Goal: Task Accomplishment & Management: Use online tool/utility

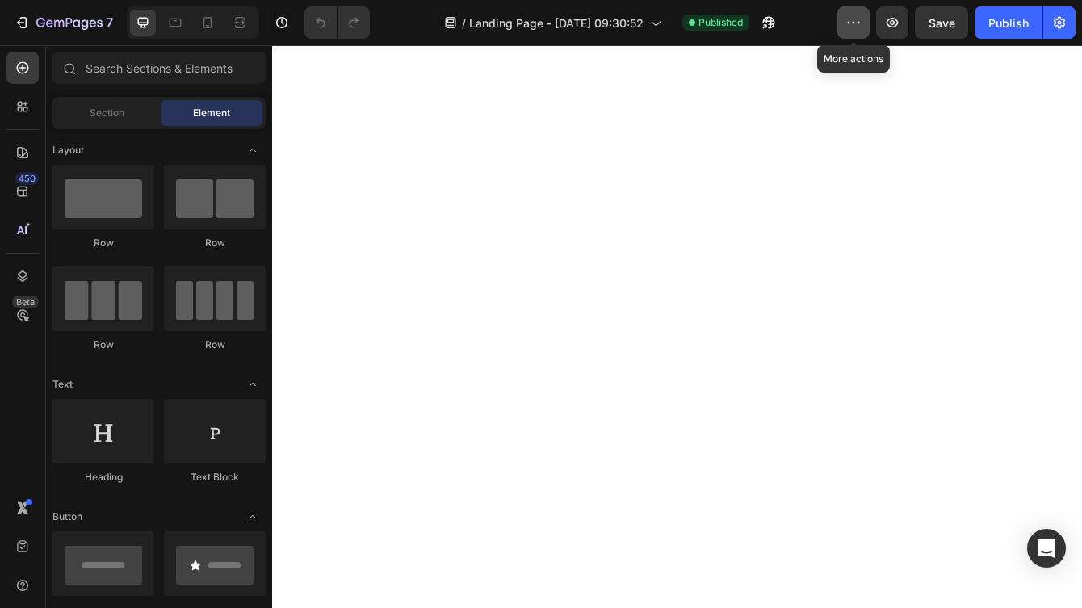
click at [853, 31] on button "button" at bounding box center [853, 22] width 32 height 32
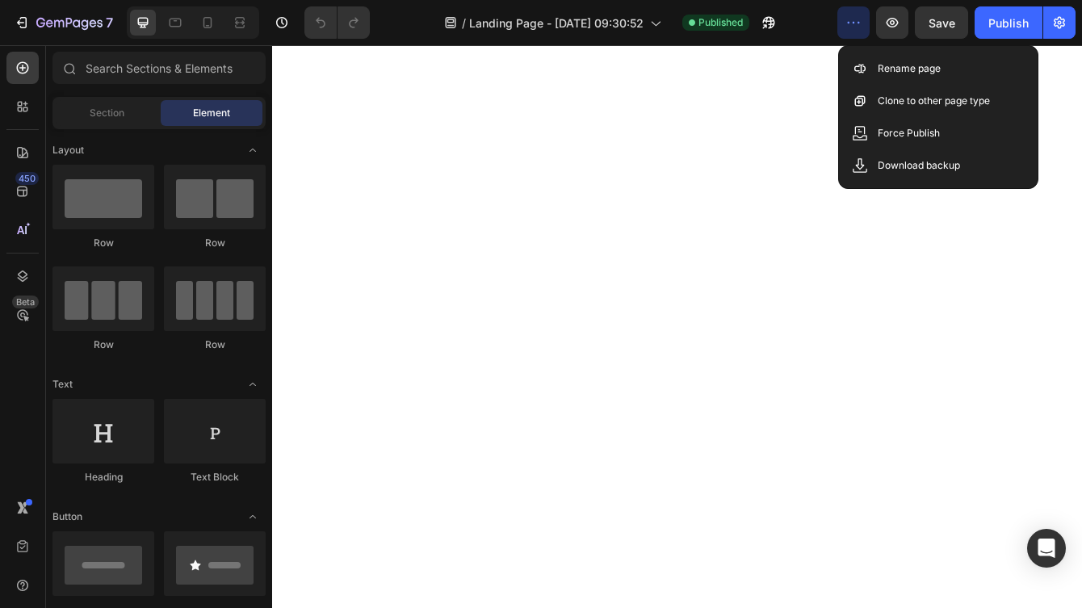
click at [825, 30] on div "/ Landing Page - Sep 25, 09:30:52 Published" at bounding box center [610, 22] width 455 height 32
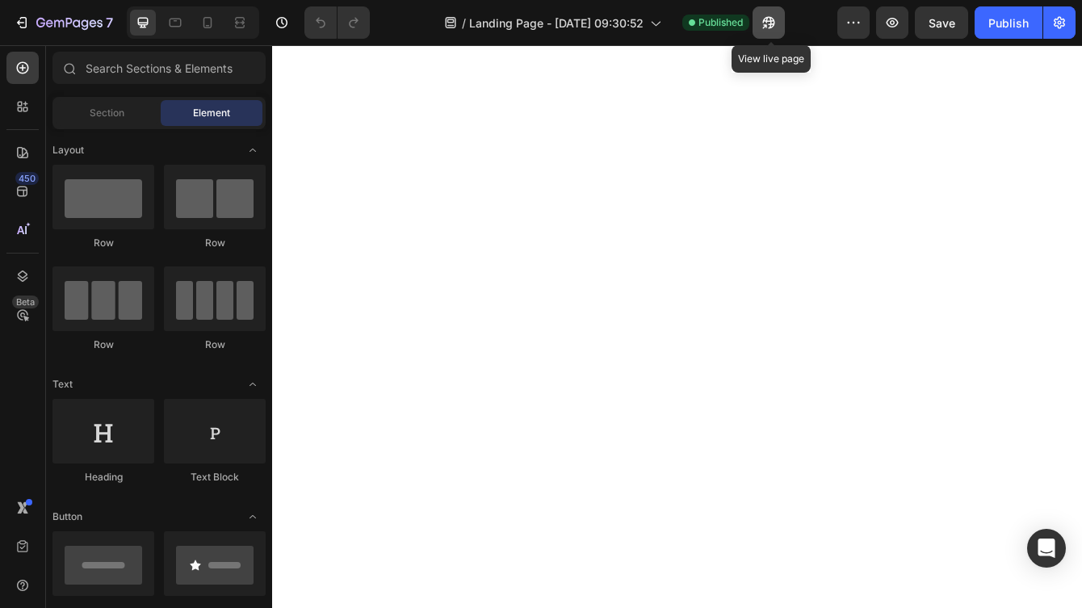
click at [774, 30] on icon "button" at bounding box center [769, 23] width 16 height 16
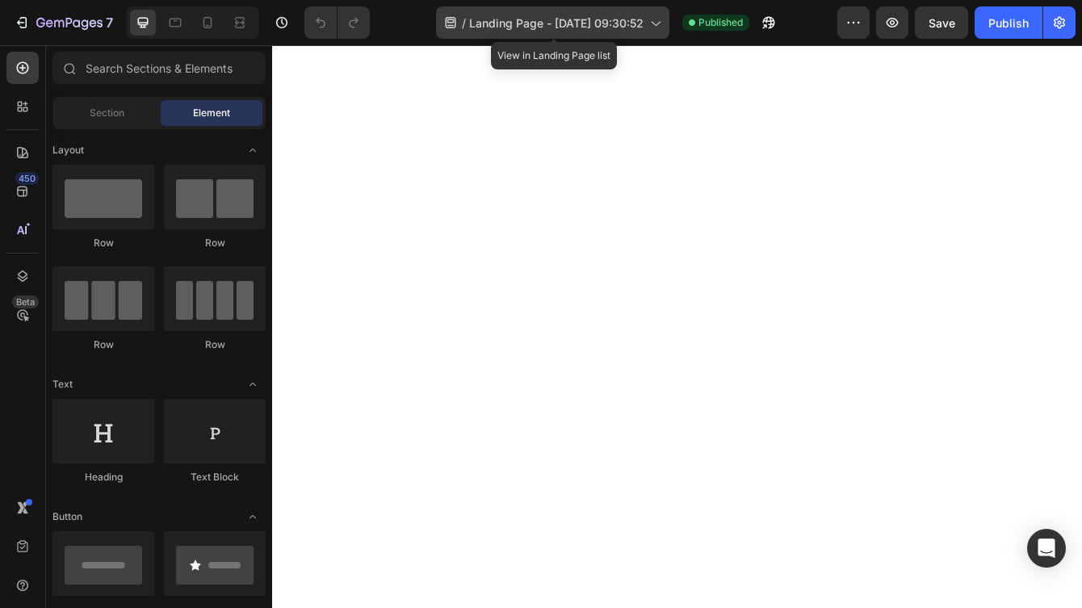
click at [637, 21] on span "Landing Page - [DATE] 09:30:52" at bounding box center [556, 23] width 174 height 17
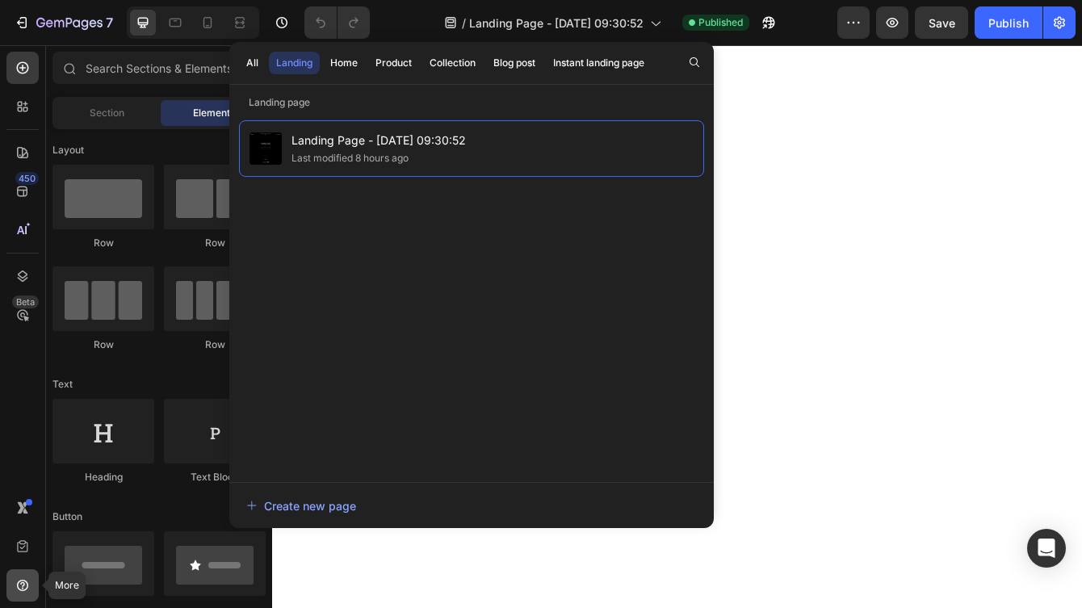
click at [23, 585] on icon at bounding box center [22, 584] width 5 height 5
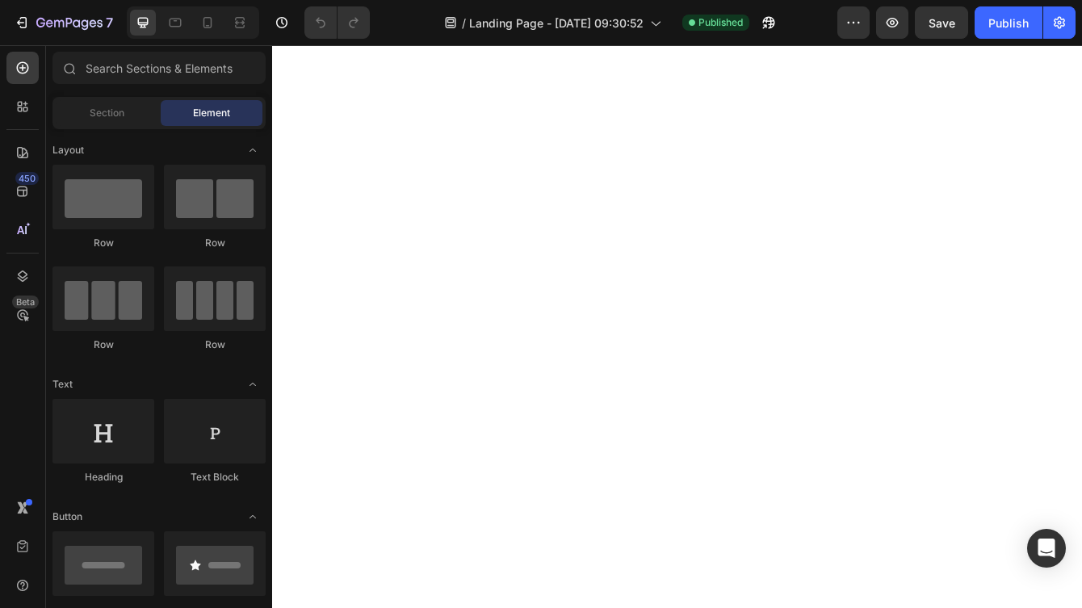
click at [28, 434] on div "450 Beta" at bounding box center [22, 272] width 32 height 440
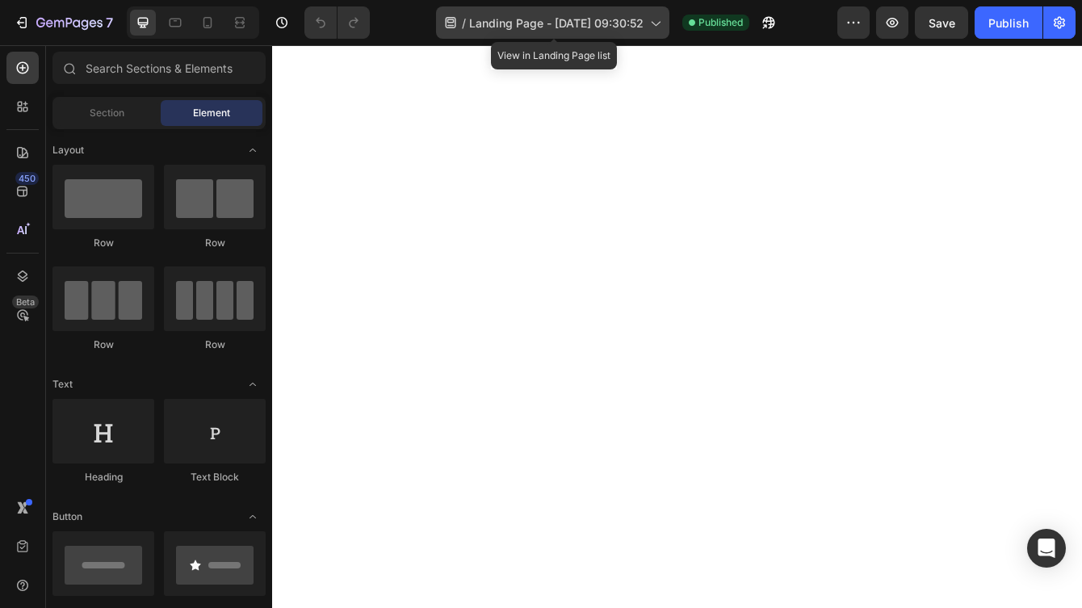
click at [648, 21] on icon at bounding box center [655, 23] width 16 height 16
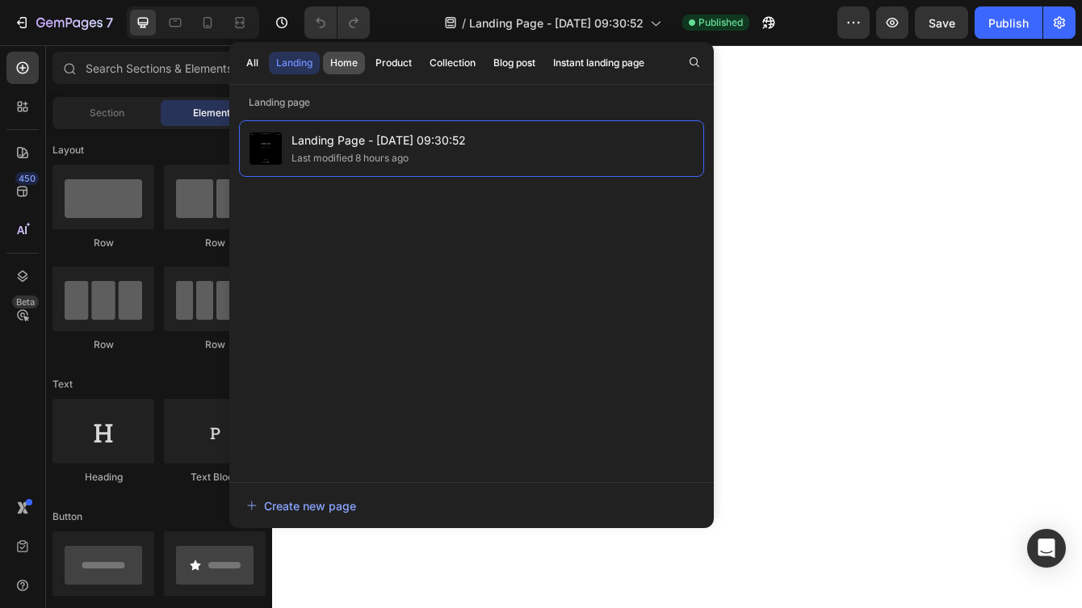
click at [357, 66] on div "Home" at bounding box center [343, 63] width 27 height 15
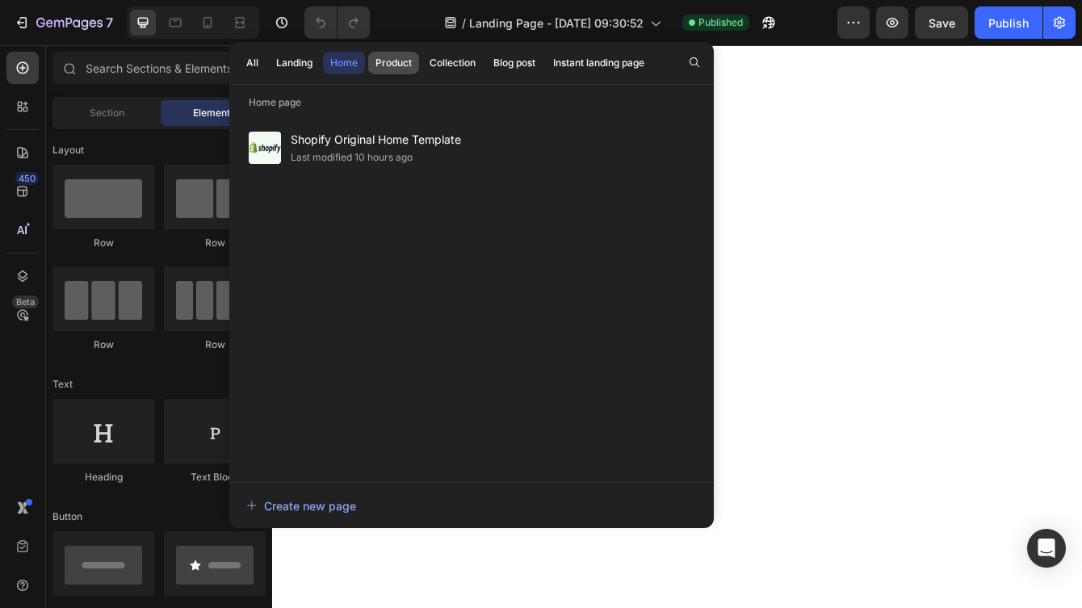
click at [411, 65] on div "Product" at bounding box center [393, 63] width 36 height 15
click at [467, 65] on div "Collection" at bounding box center [453, 63] width 46 height 15
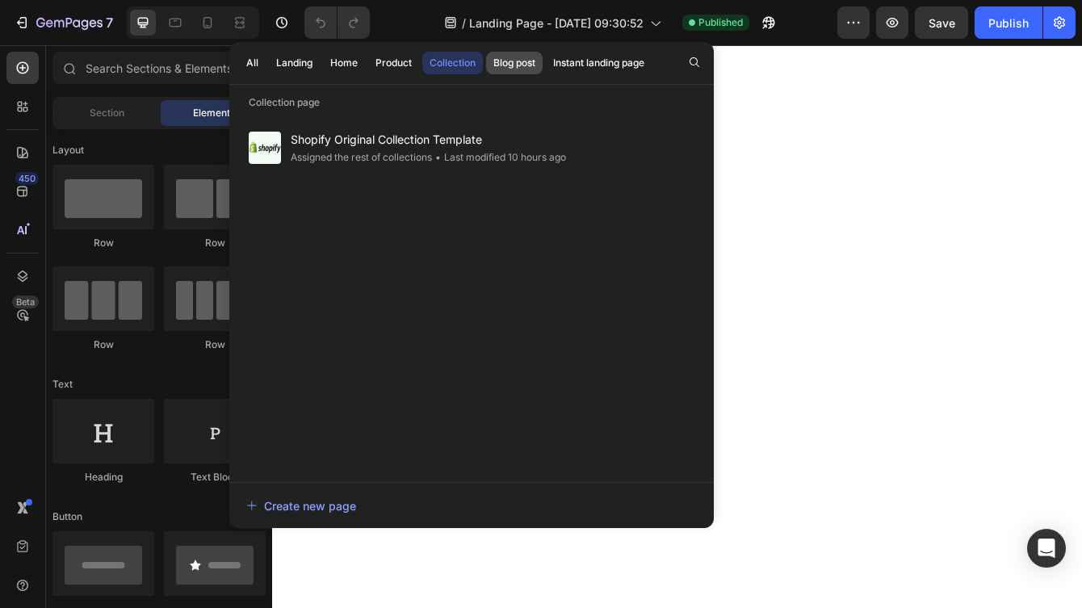
click at [524, 65] on div "Blog post" at bounding box center [514, 63] width 42 height 15
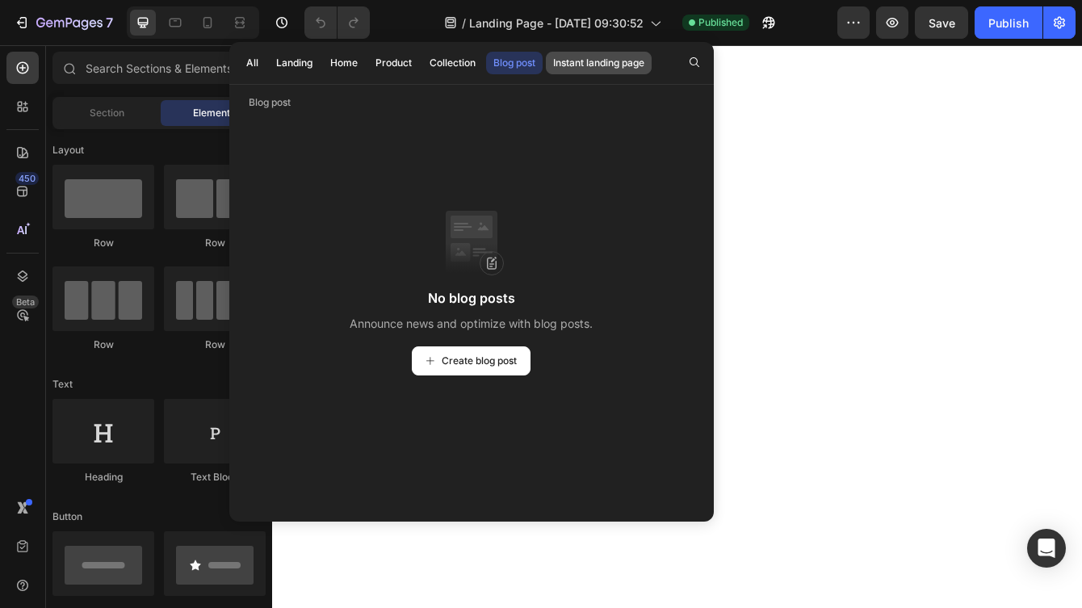
click at [561, 65] on div "Instant landing page" at bounding box center [598, 63] width 91 height 15
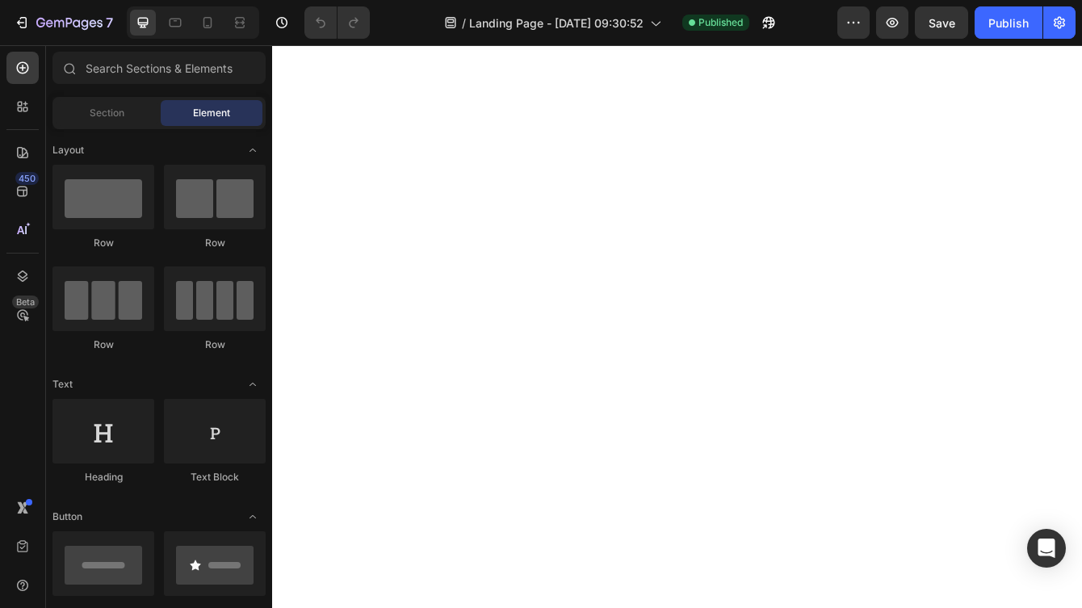
click at [812, 40] on div "7 / Landing Page - Sep 25, 09:30:52 Published Preview Save Publish" at bounding box center [541, 23] width 1082 height 46
click at [23, 12] on button "7" at bounding box center [63, 22] width 114 height 32
click at [1066, 15] on icon "button" at bounding box center [1059, 23] width 16 height 16
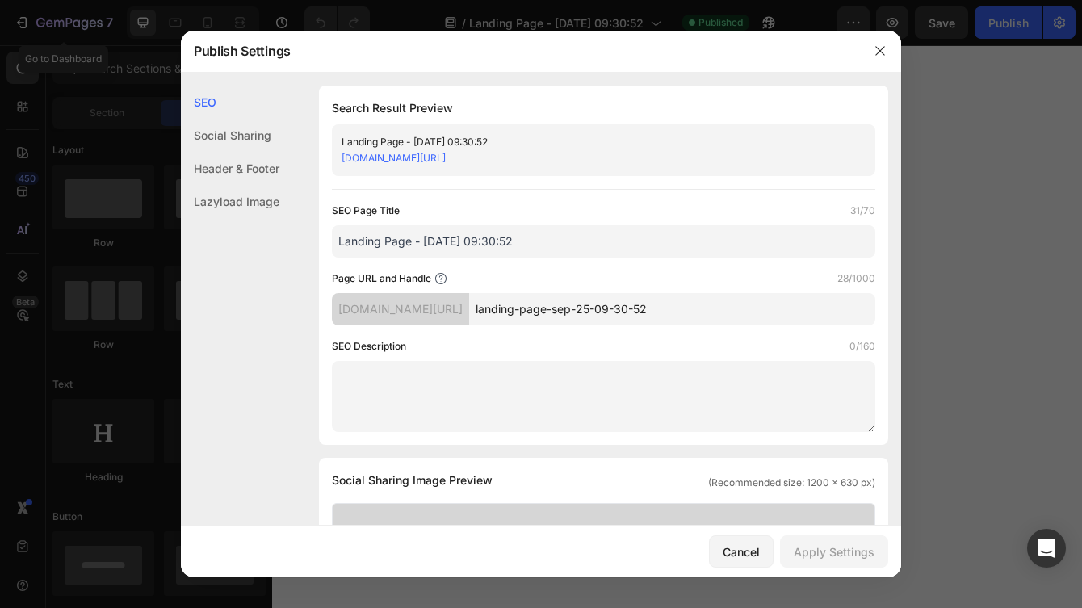
click at [263, 134] on div "Social Sharing" at bounding box center [230, 135] width 99 height 33
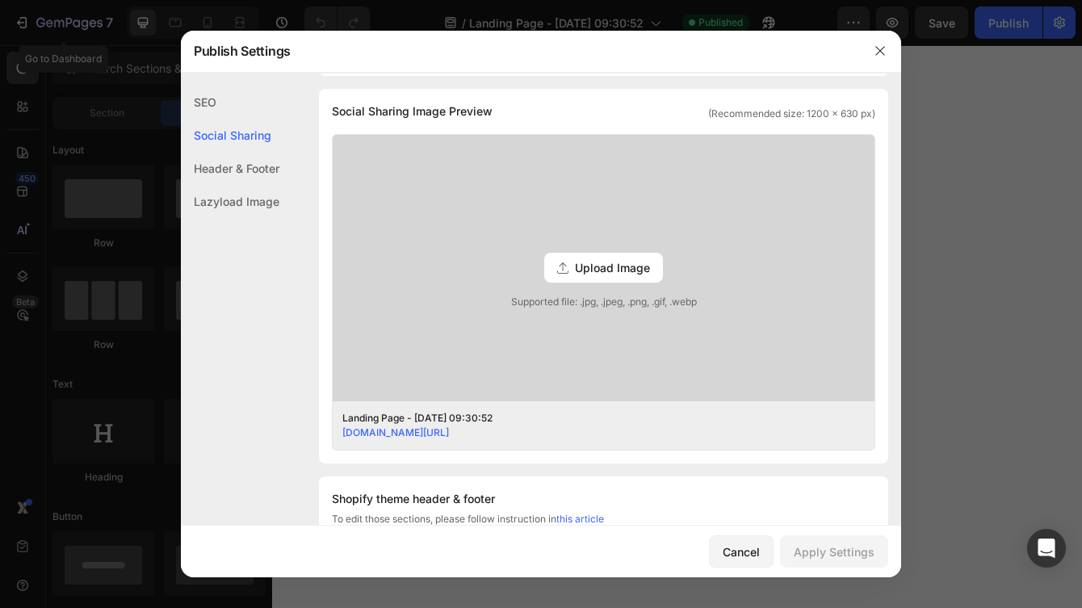
click at [268, 163] on div "Header & Footer" at bounding box center [230, 168] width 99 height 33
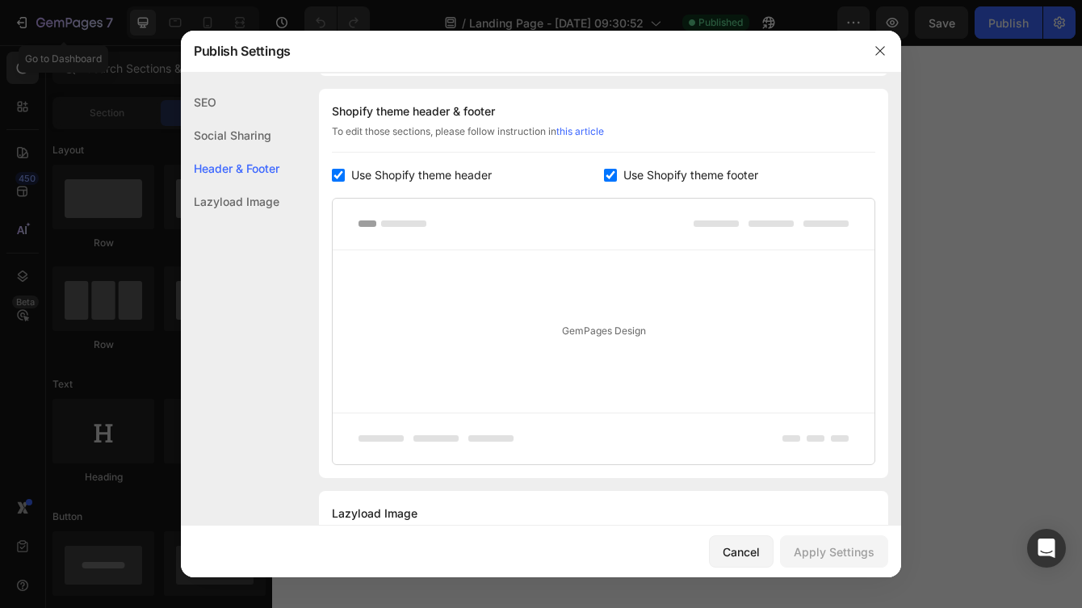
click at [267, 195] on div "Lazyload Image" at bounding box center [230, 201] width 99 height 33
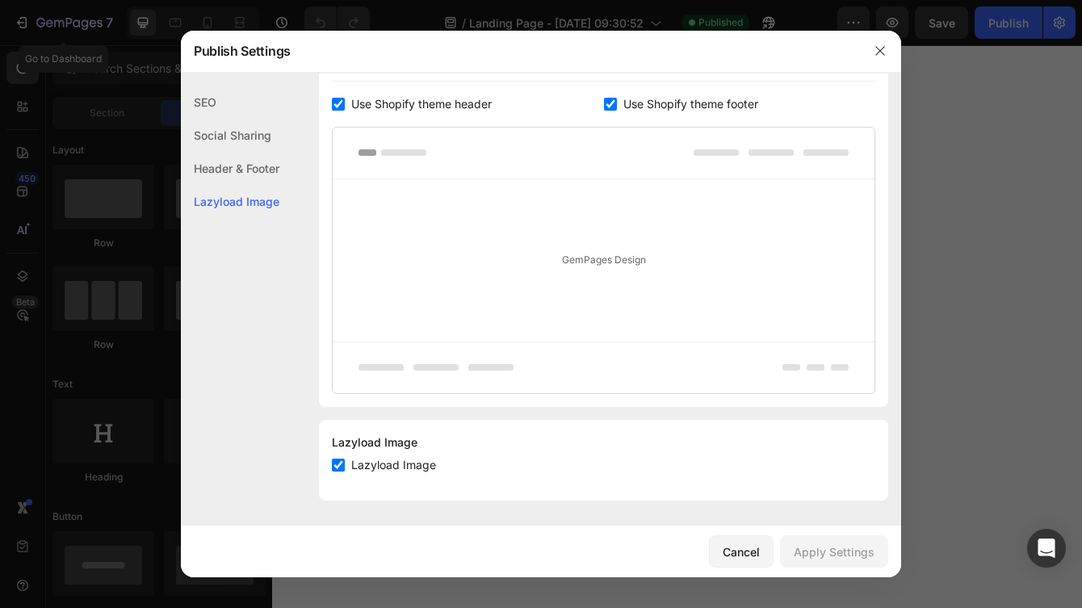
click at [253, 118] on div "SEO" at bounding box center [230, 102] width 99 height 33
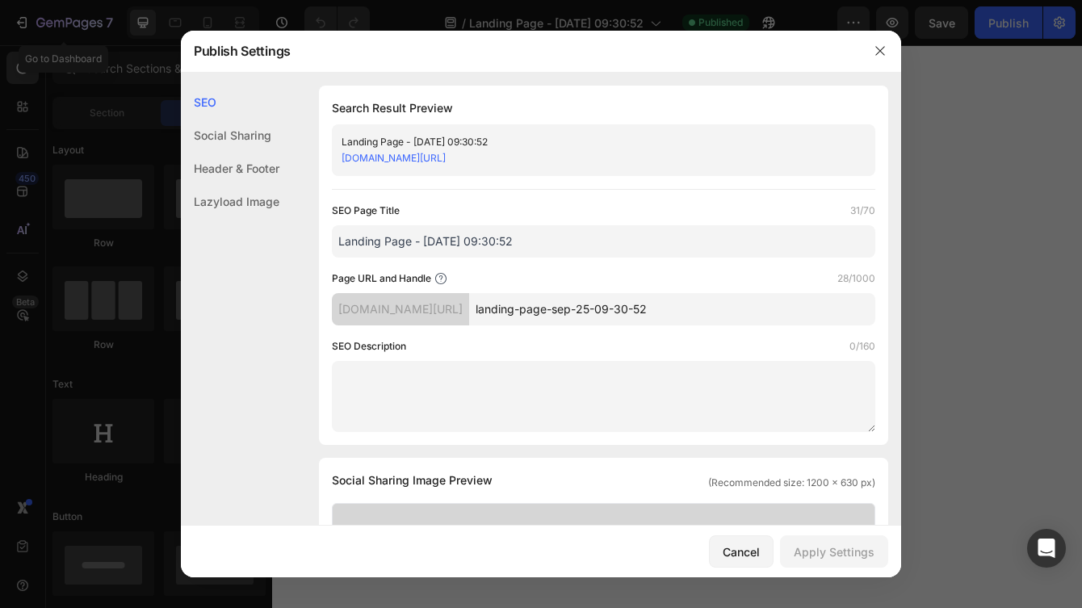
click at [573, 317] on input "landing-page-sep-25-09-30-52" at bounding box center [672, 309] width 406 height 32
click at [578, 246] on input "Landing Page - [DATE] 09:30:52" at bounding box center [603, 241] width 543 height 32
click at [882, 40] on button "button" at bounding box center [880, 51] width 26 height 26
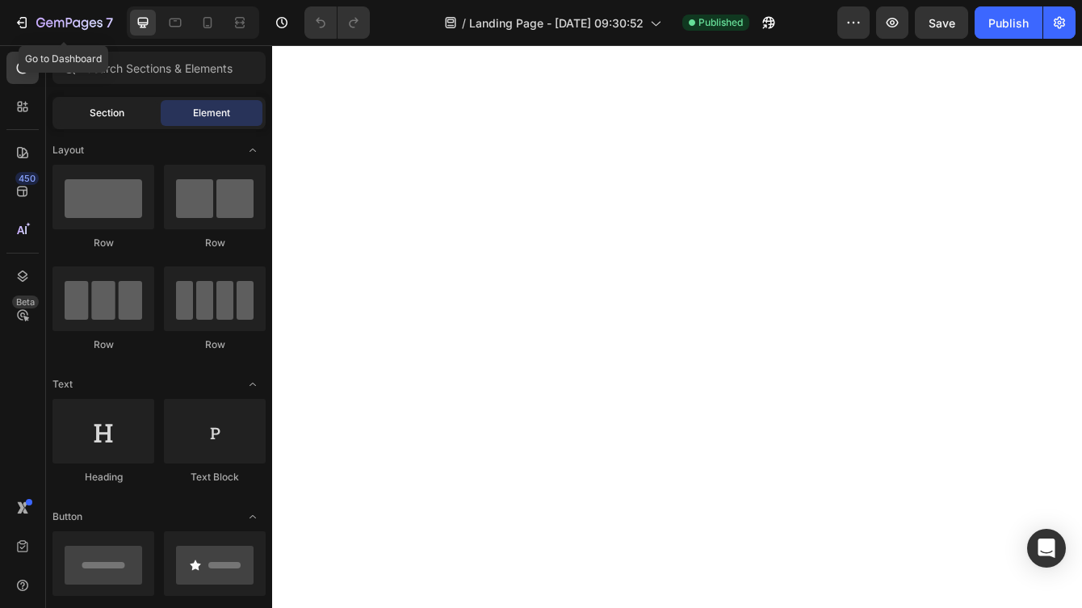
click at [79, 111] on div "Section" at bounding box center [107, 113] width 102 height 26
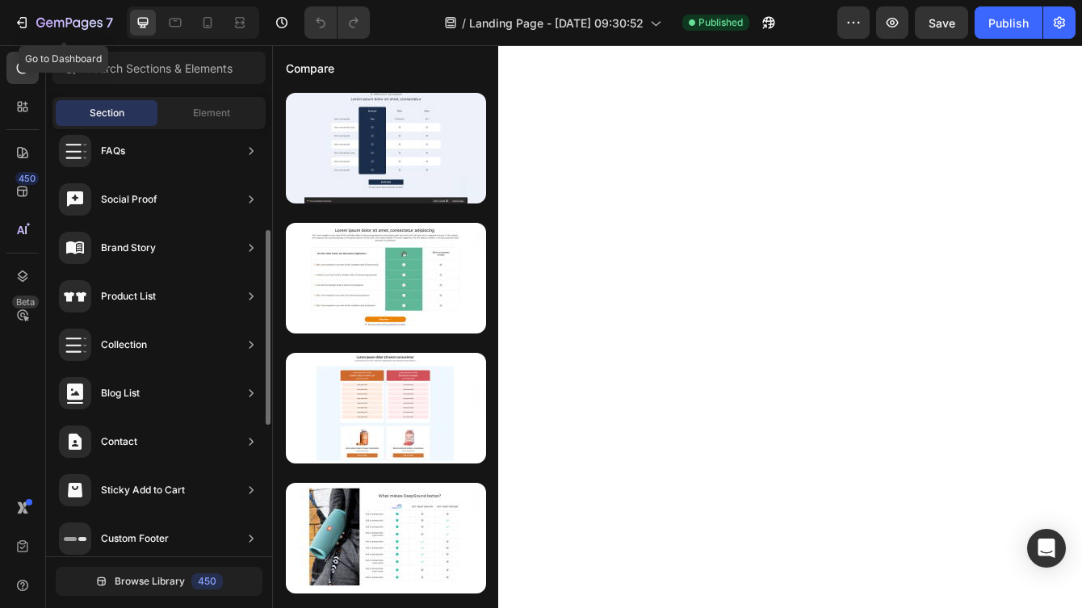
scroll to position [510, 0]
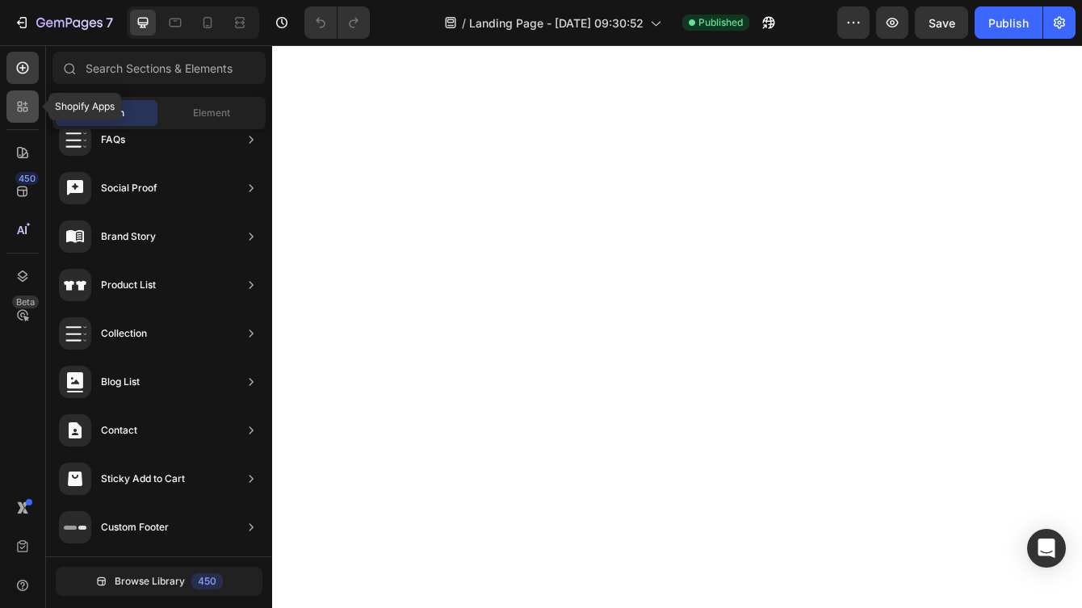
click at [20, 111] on icon at bounding box center [20, 109] width 5 height 5
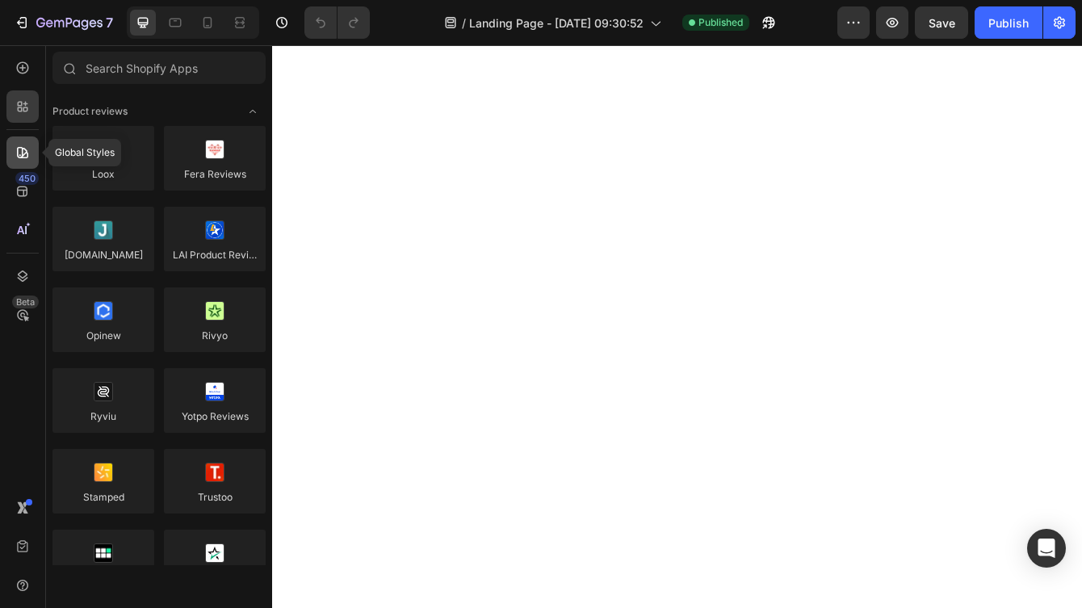
click at [20, 145] on icon at bounding box center [23, 153] width 16 height 16
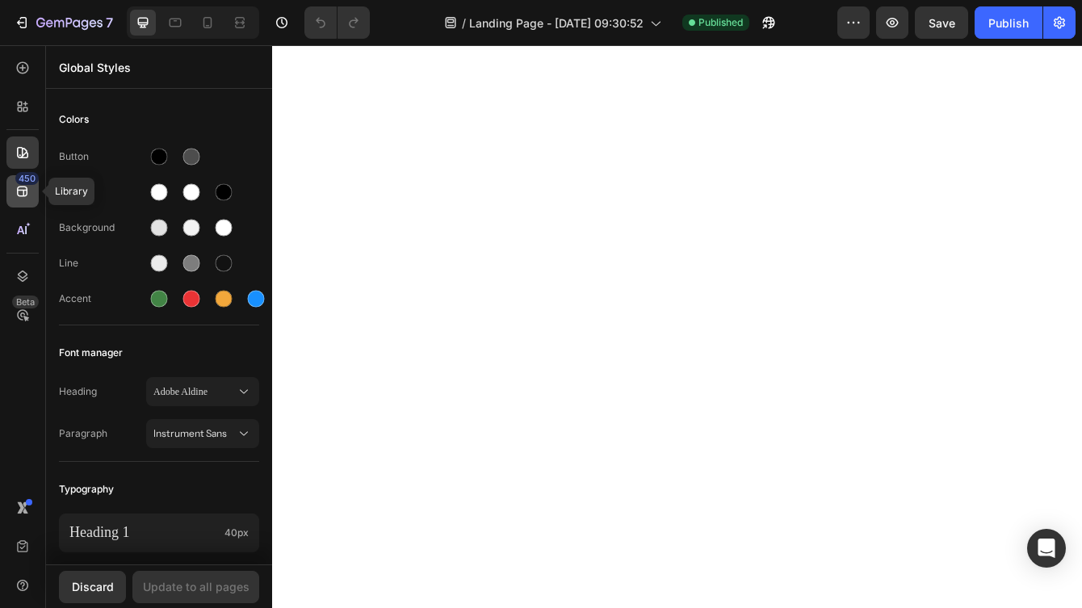
click at [21, 184] on div "450" at bounding box center [26, 178] width 23 height 13
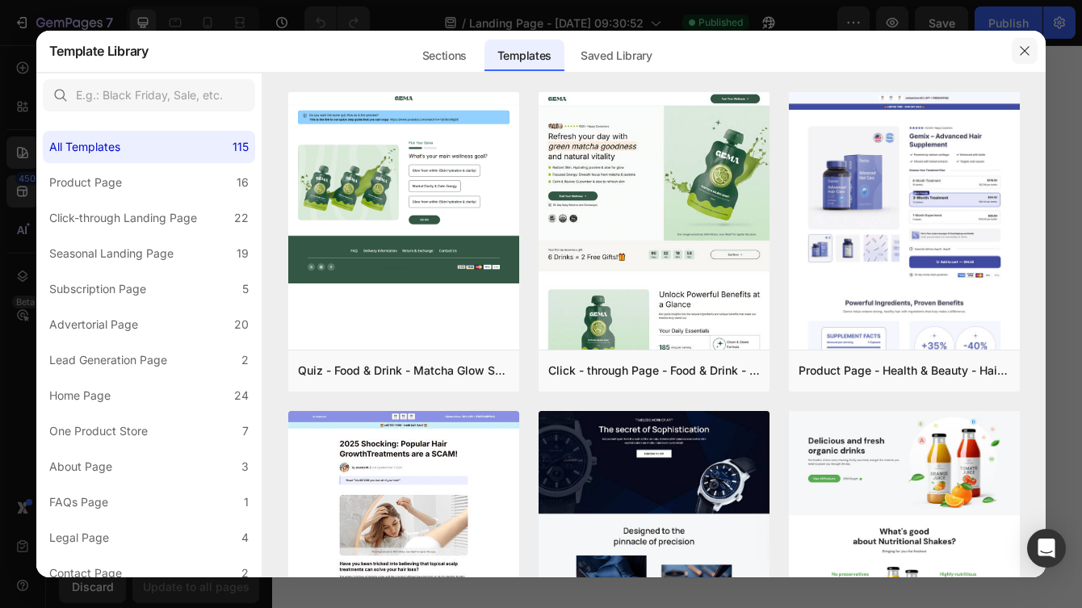
click at [1016, 55] on button "button" at bounding box center [1025, 51] width 26 height 26
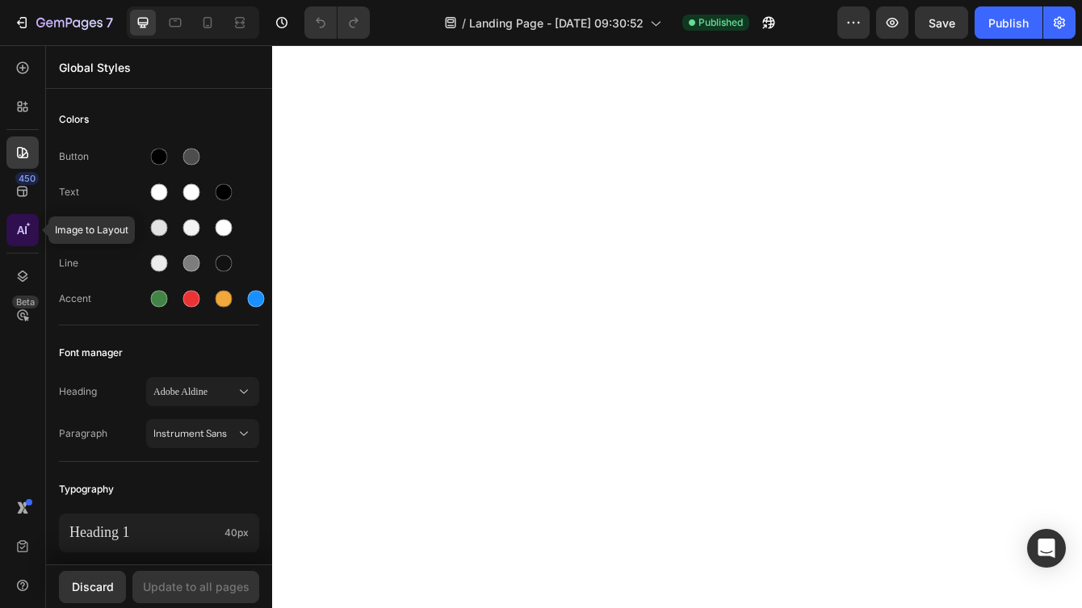
click at [17, 229] on icon at bounding box center [23, 230] width 16 height 16
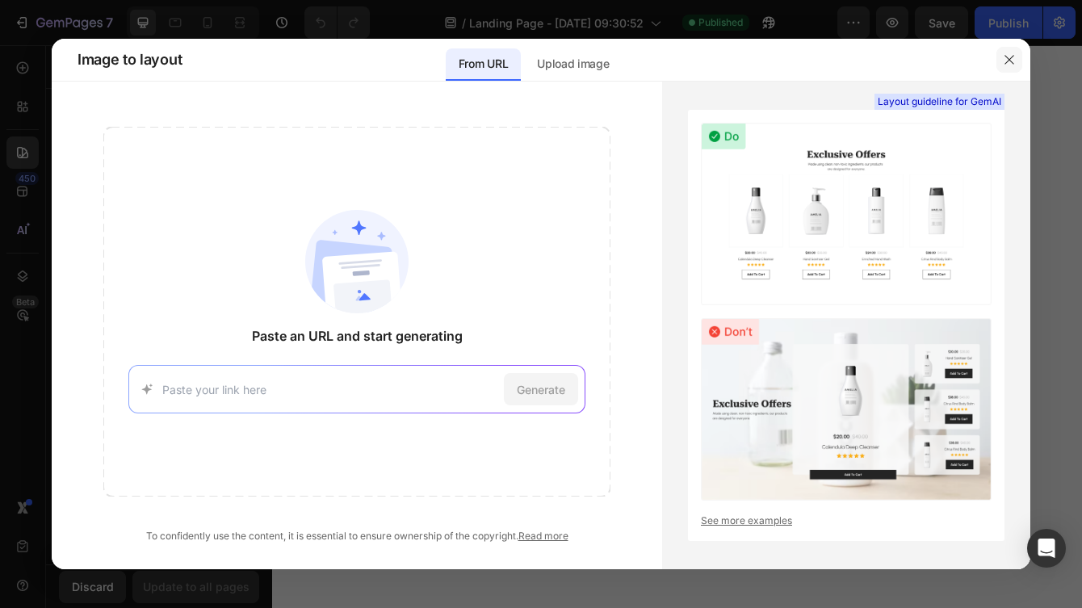
click at [998, 56] on button "button" at bounding box center [1009, 60] width 26 height 26
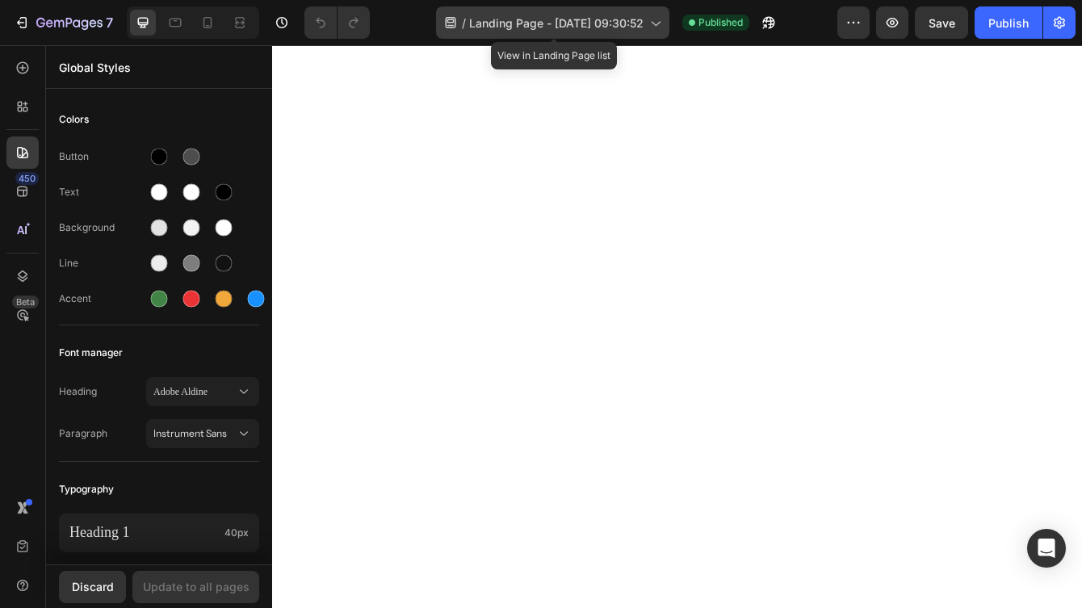
click at [557, 15] on span "Landing Page - [DATE] 09:30:52" at bounding box center [556, 23] width 174 height 17
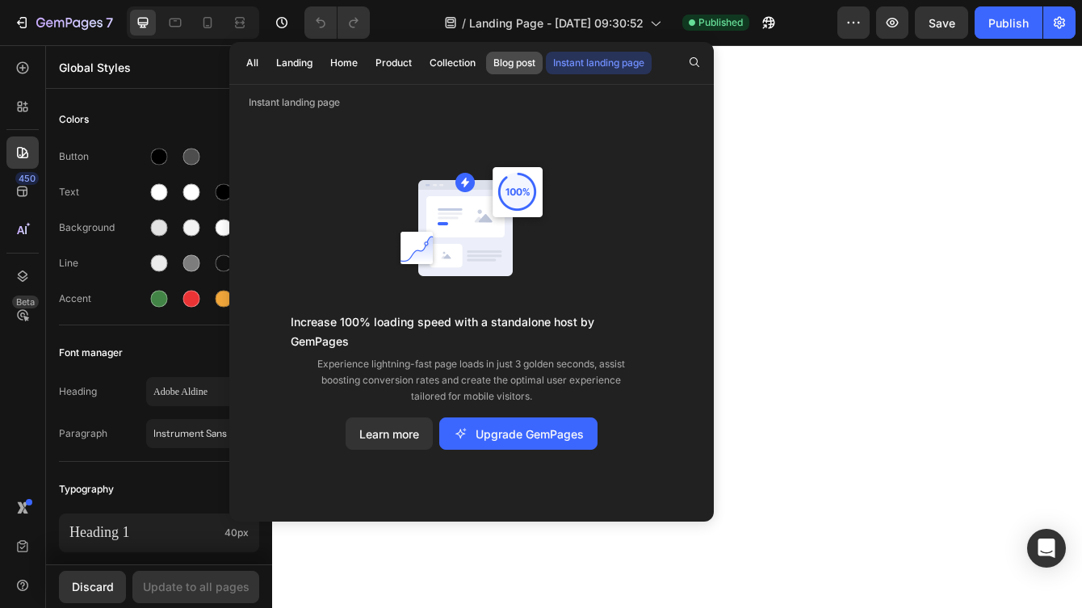
click at [524, 69] on div "Blog post" at bounding box center [514, 63] width 42 height 15
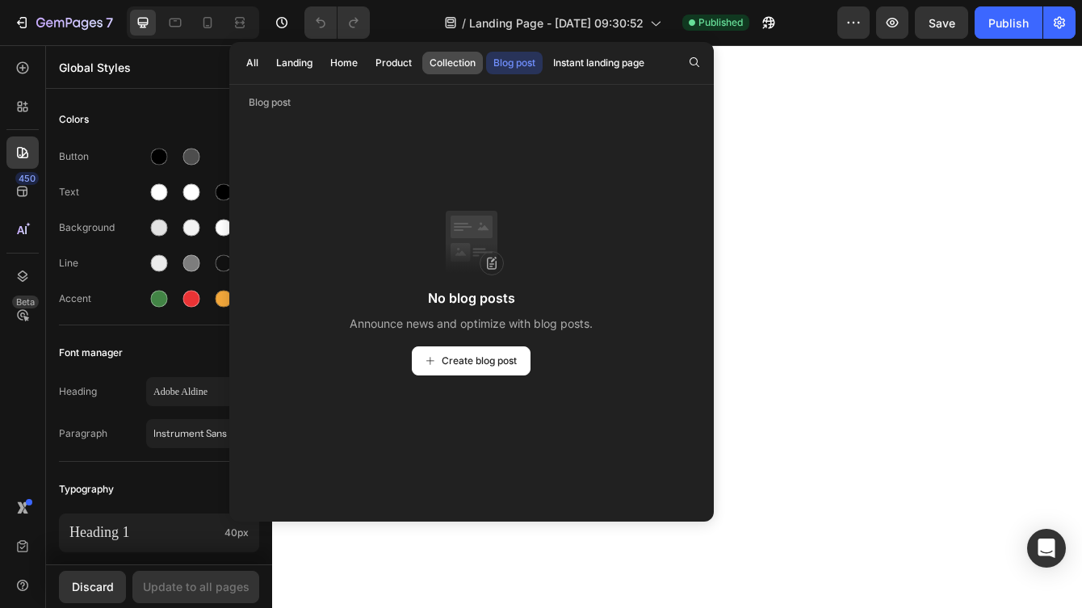
click at [459, 59] on div "Collection" at bounding box center [453, 63] width 46 height 15
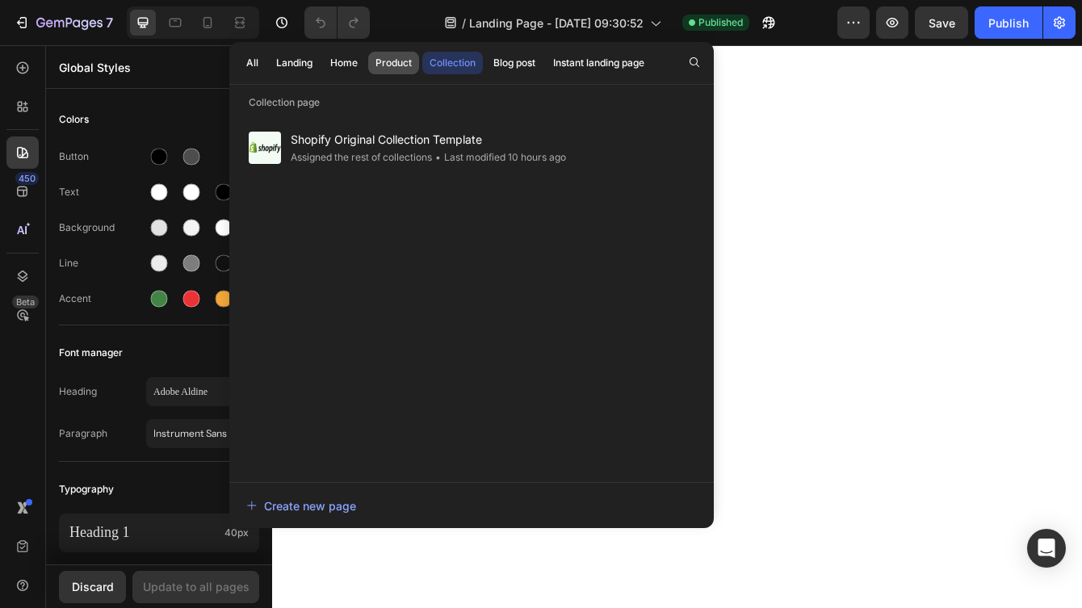
click at [401, 58] on div "Product" at bounding box center [393, 63] width 36 height 15
click at [422, 59] on button "Collection" at bounding box center [452, 63] width 61 height 23
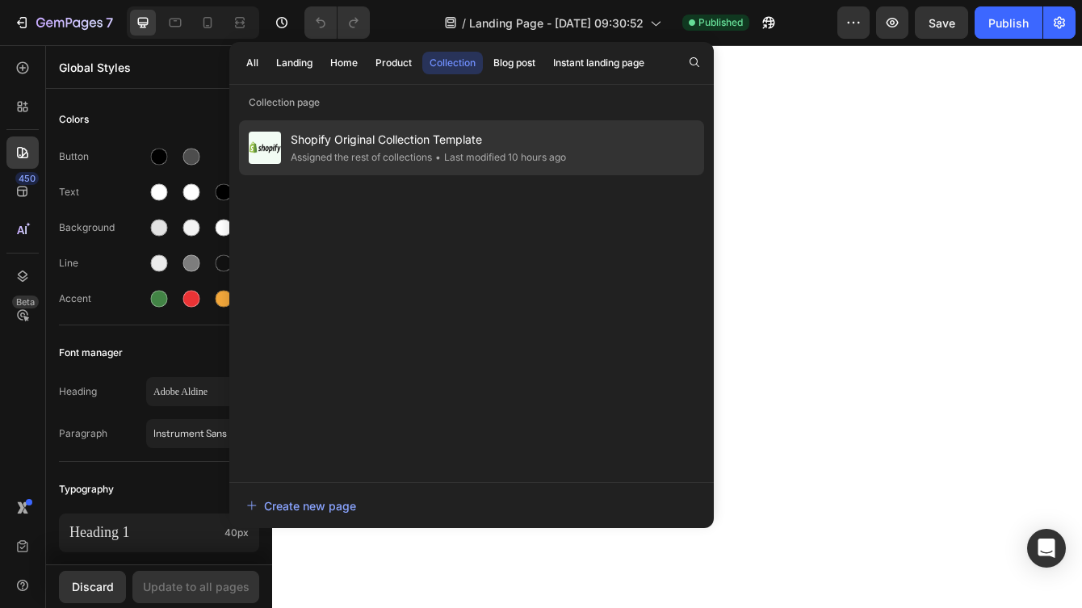
click at [413, 136] on span "Shopify Original Collection Template" at bounding box center [428, 139] width 275 height 19
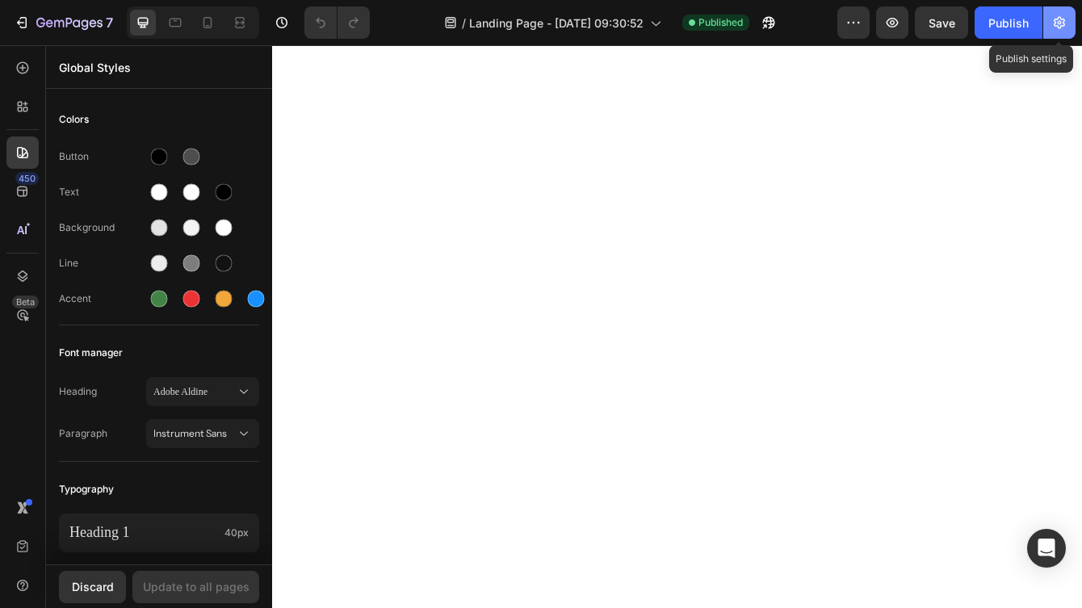
click at [1058, 23] on icon "button" at bounding box center [1060, 23] width 4 height 4
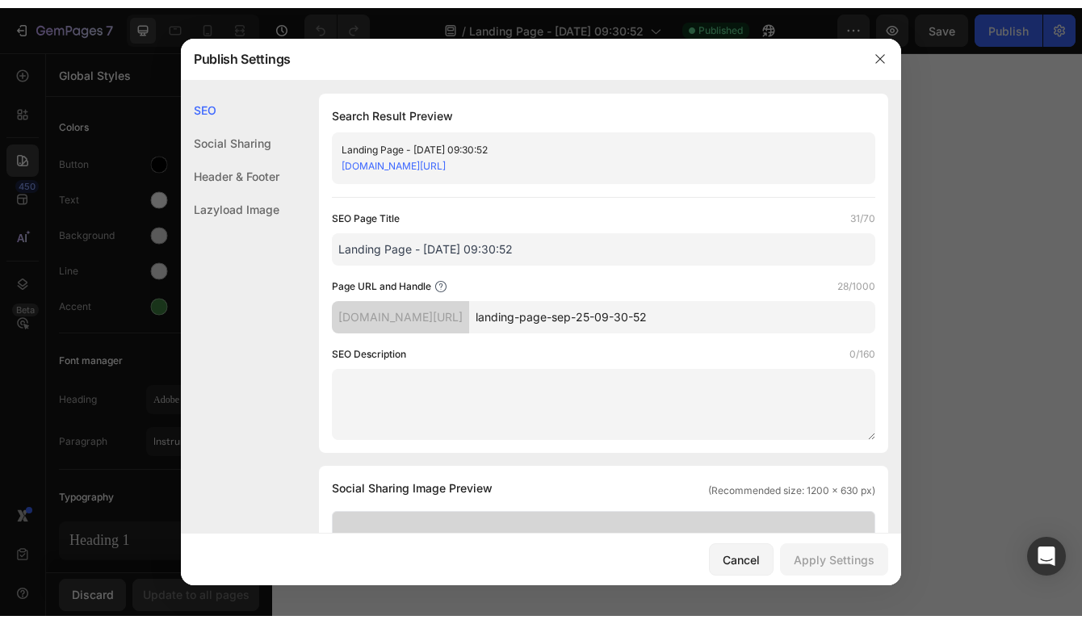
scroll to position [0, 0]
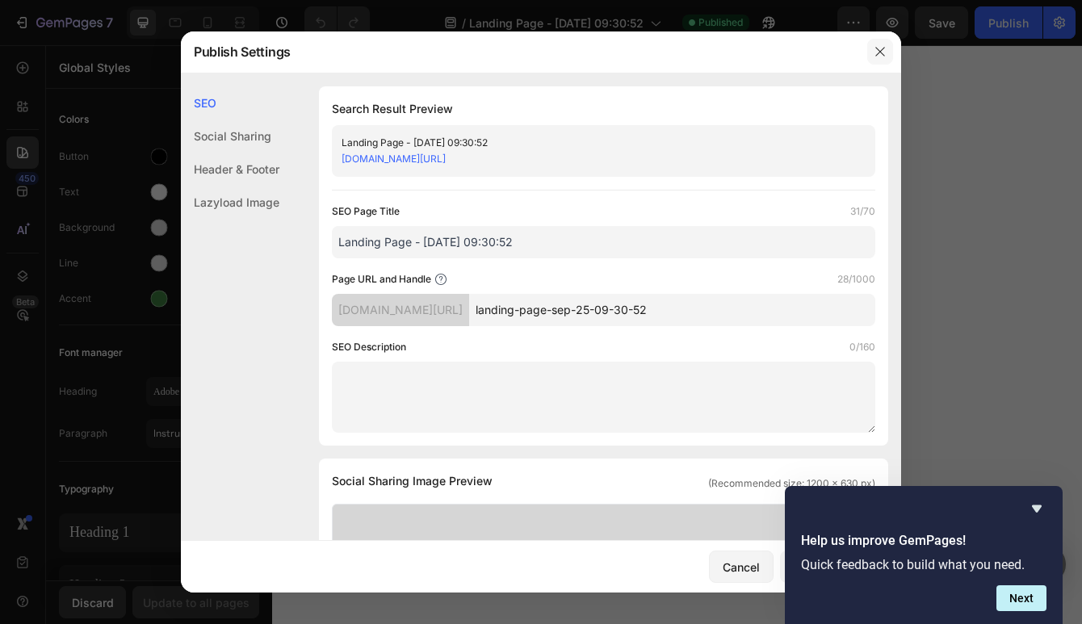
click at [870, 57] on button "button" at bounding box center [880, 52] width 26 height 26
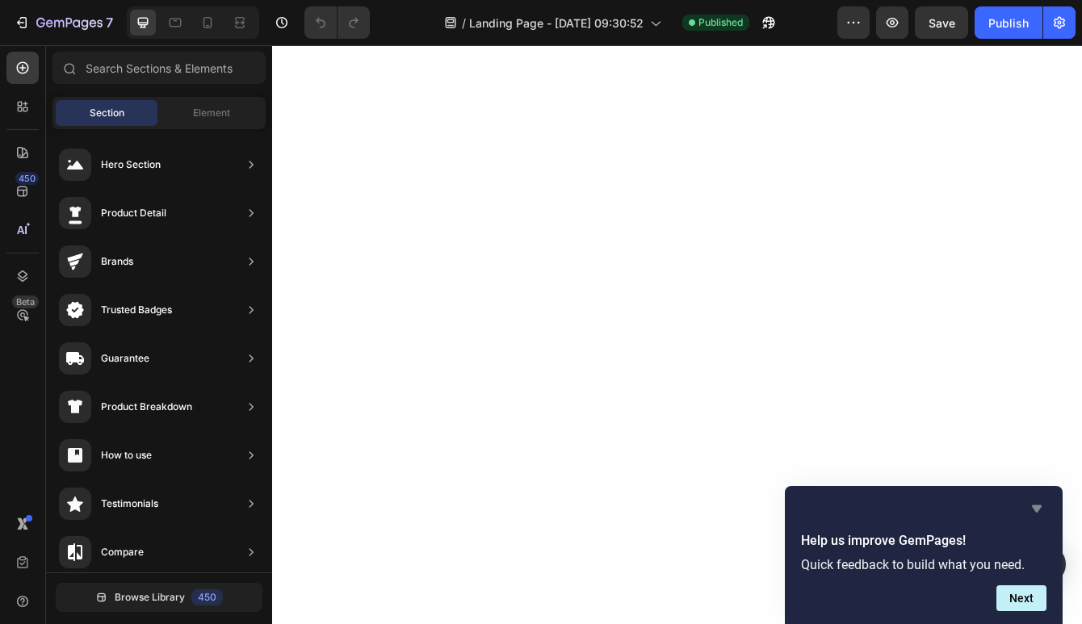
click at [1039, 513] on icon "Hide survey" at bounding box center [1036, 508] width 19 height 19
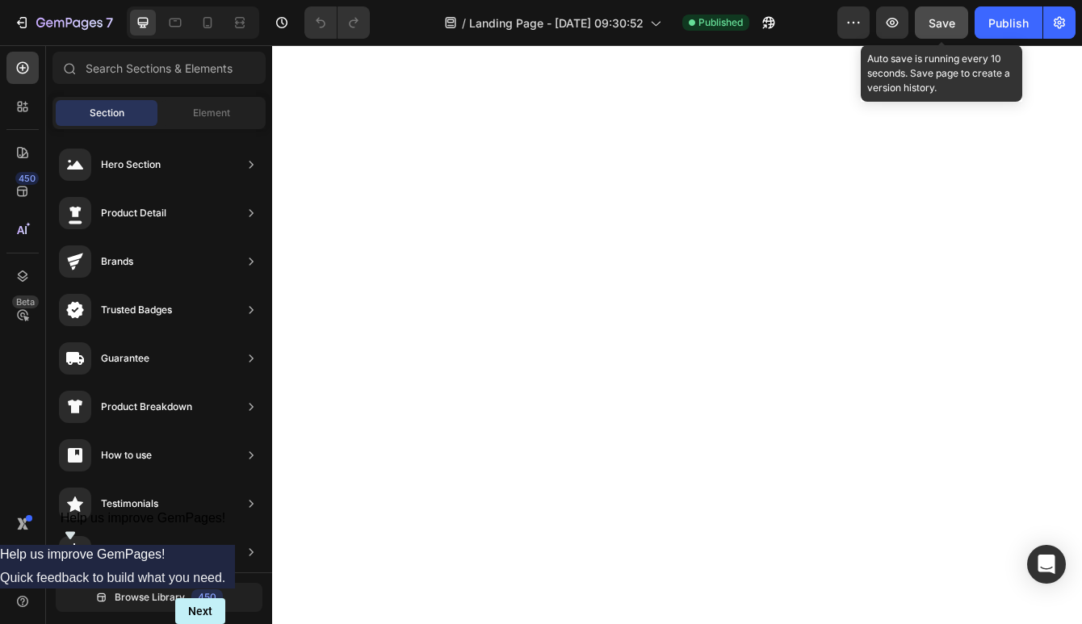
click at [950, 30] on div "Save" at bounding box center [942, 23] width 27 height 17
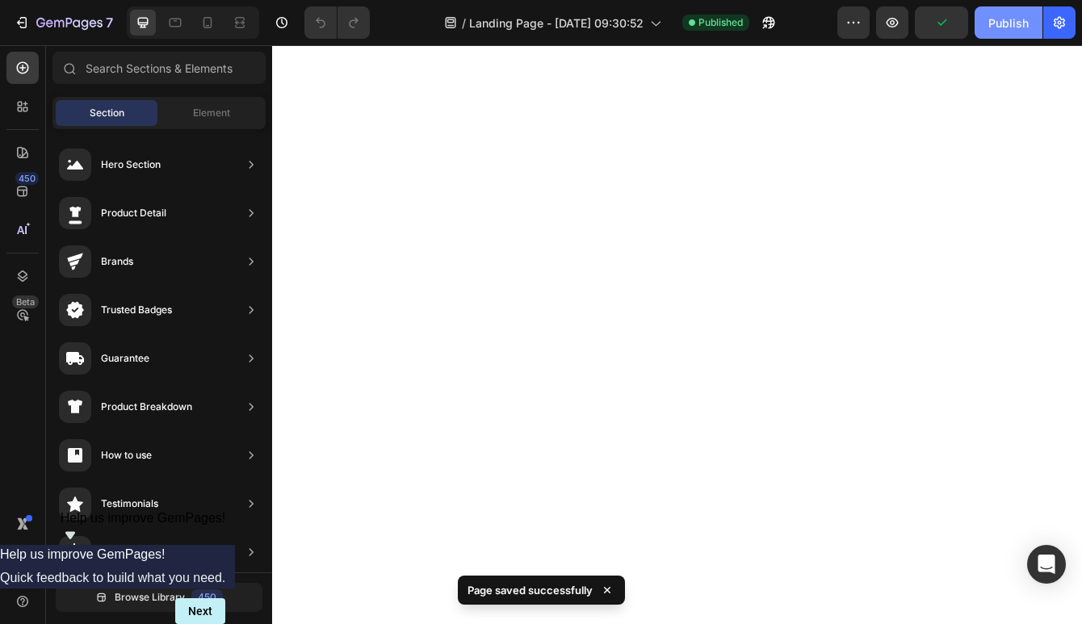
click at [1013, 35] on button "Publish" at bounding box center [1009, 22] width 68 height 32
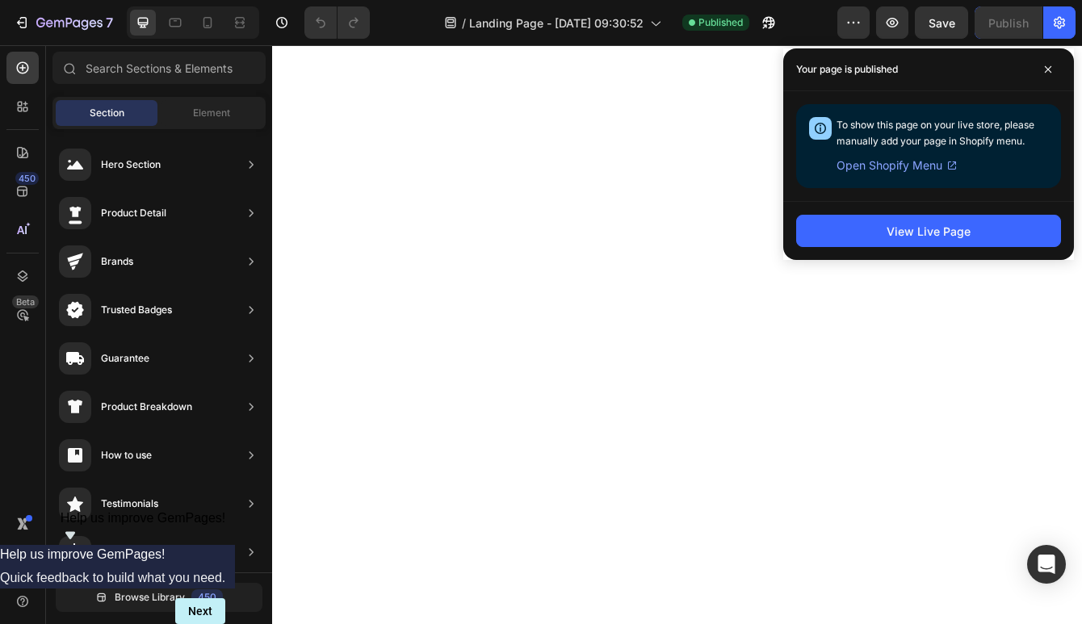
click at [907, 170] on span "Open Shopify Menu" at bounding box center [890, 165] width 106 height 19
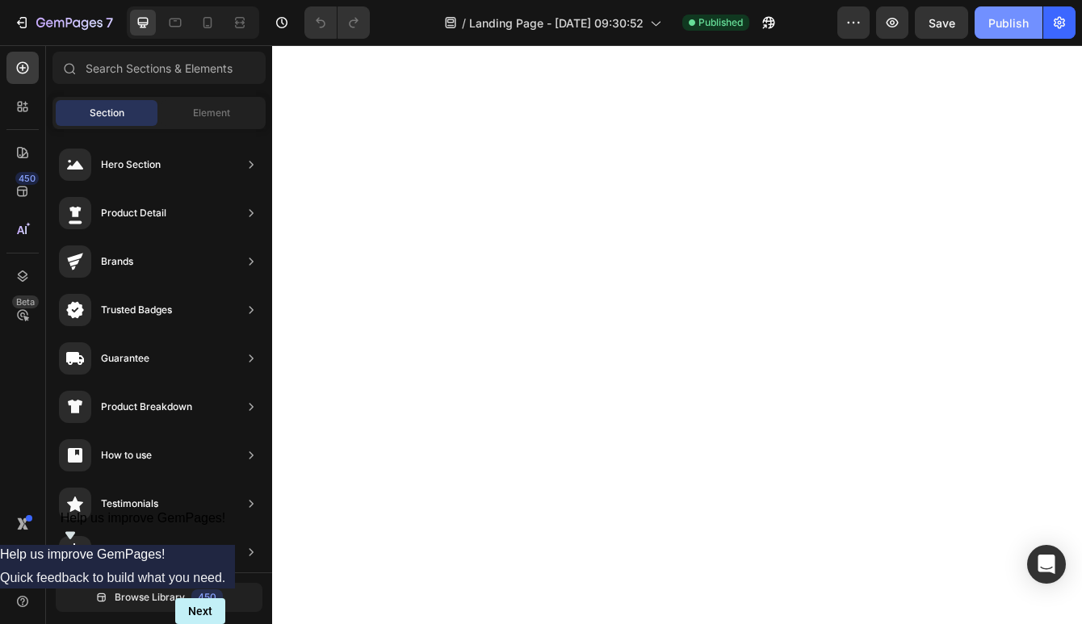
click at [1023, 25] on div "Publish" at bounding box center [1008, 23] width 40 height 17
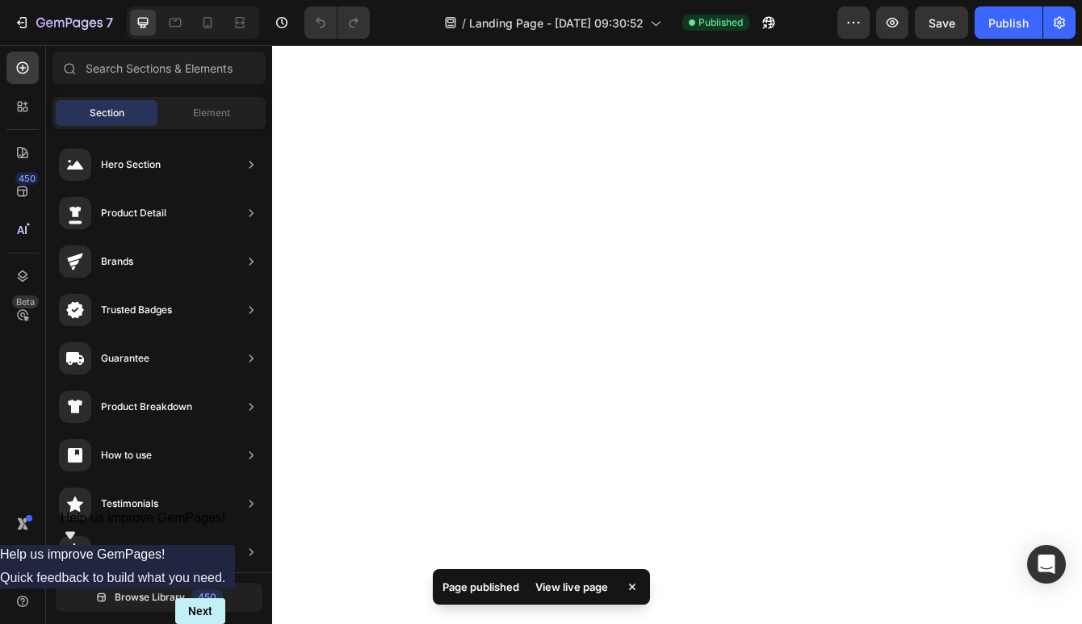
click at [579, 585] on div "View live page" at bounding box center [572, 587] width 92 height 23
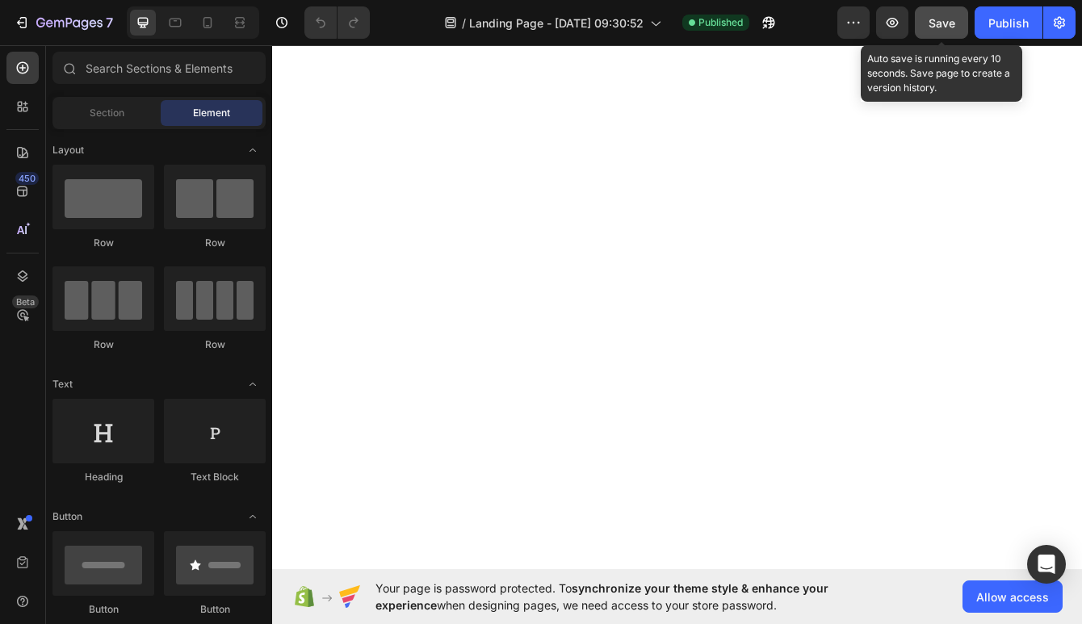
click at [943, 22] on span "Save" at bounding box center [942, 23] width 27 height 14
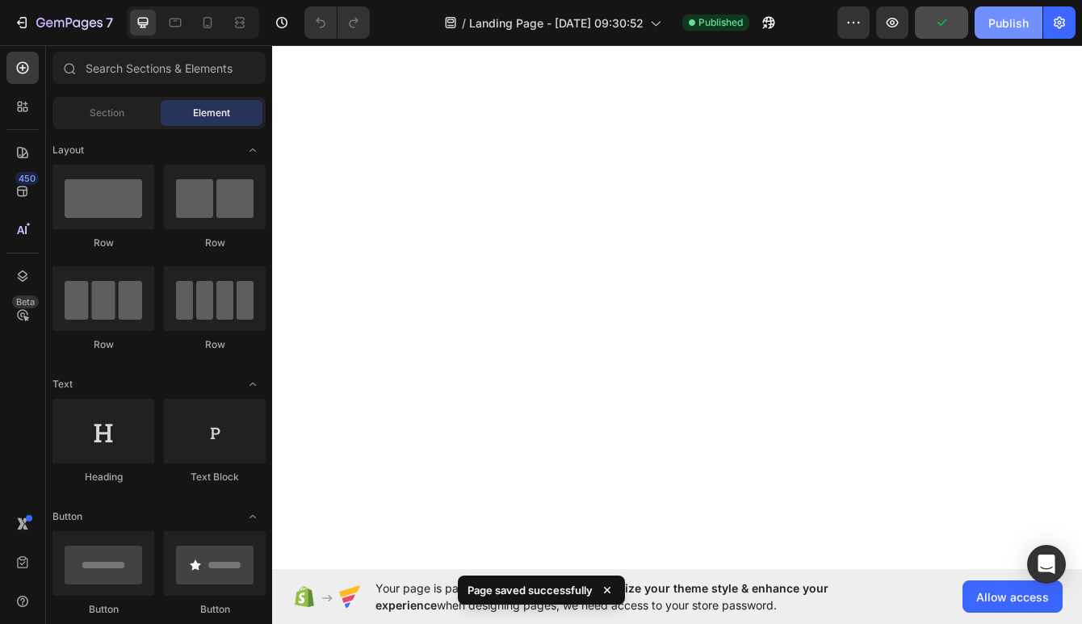
click at [1018, 28] on div "Publish" at bounding box center [1008, 23] width 40 height 17
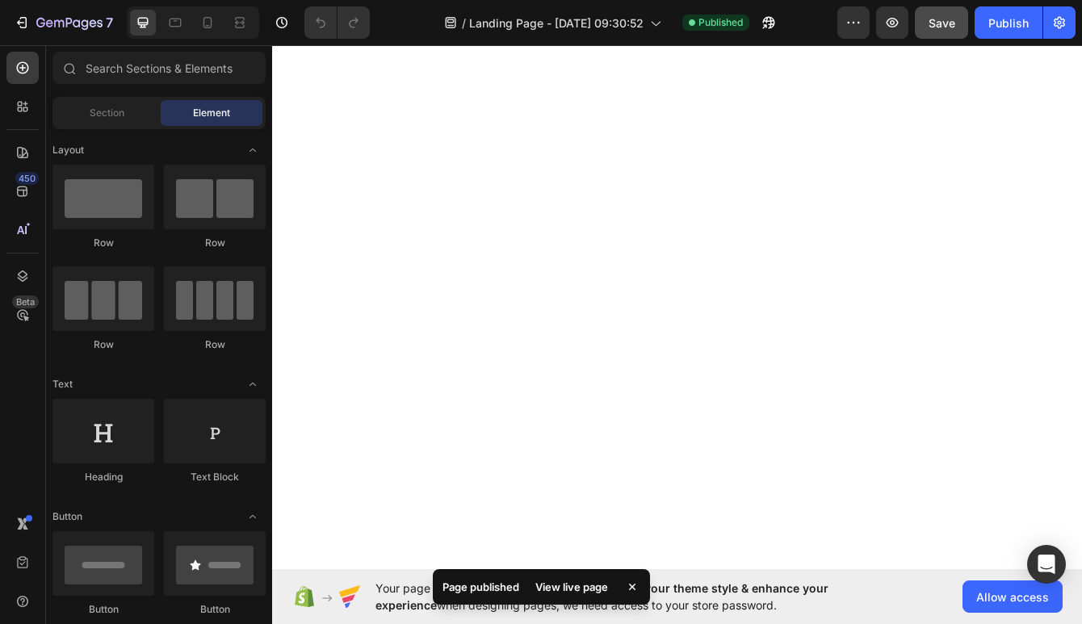
click at [632, 584] on icon at bounding box center [632, 587] width 16 height 16
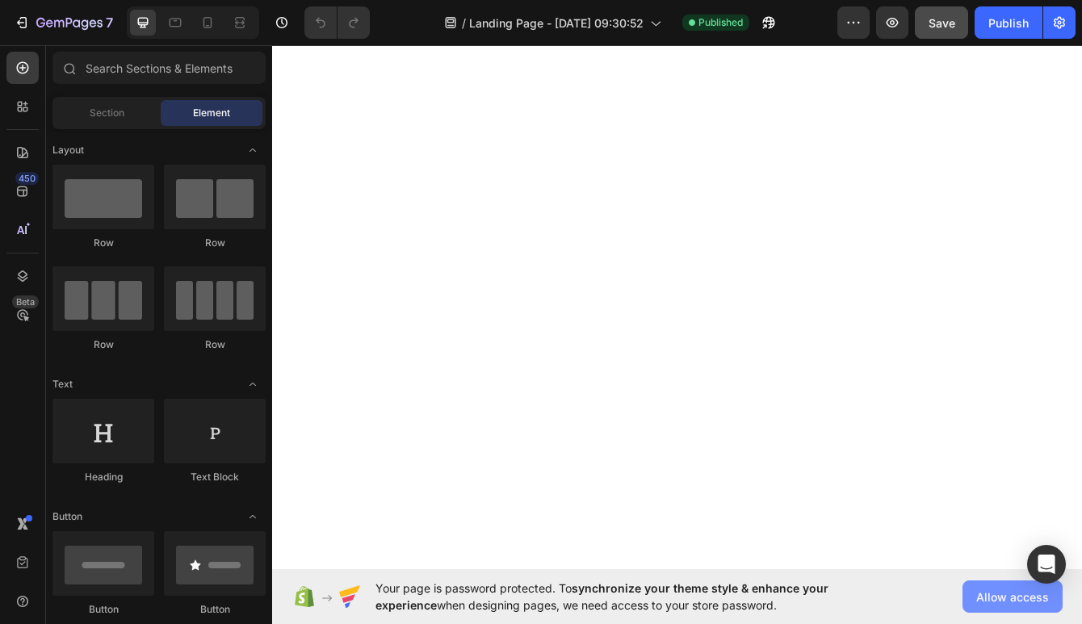
click at [978, 597] on span "Allow access" at bounding box center [1012, 597] width 73 height 17
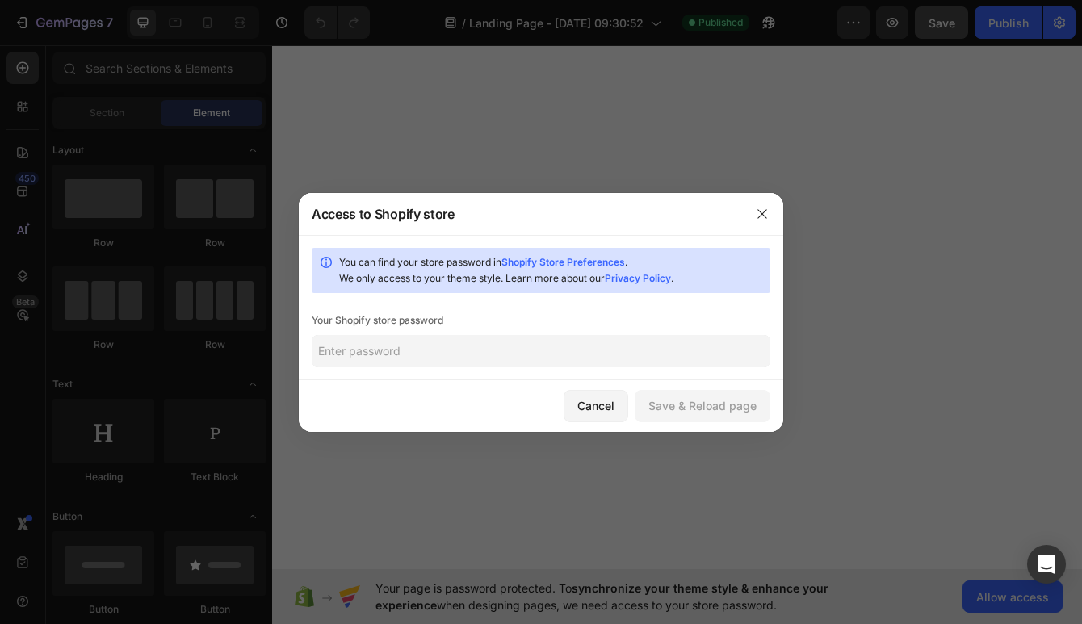
click at [579, 346] on input "text" at bounding box center [541, 351] width 459 height 32
type input "AJG090909!"
click at [739, 408] on div "Save & Reload page" at bounding box center [702, 405] width 108 height 17
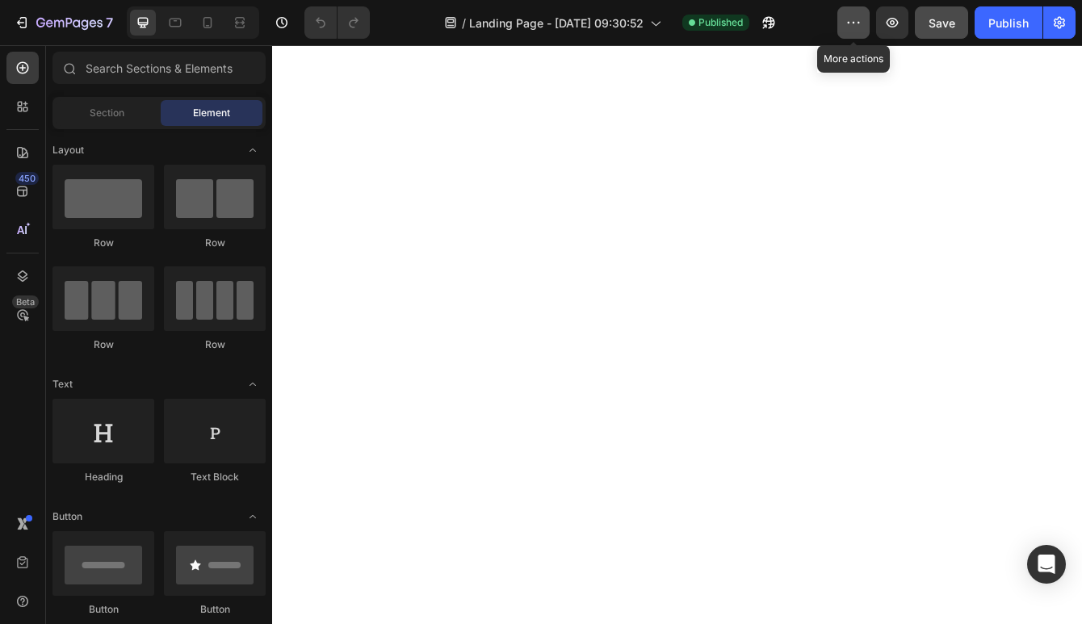
click at [848, 22] on icon "button" at bounding box center [853, 23] width 16 height 16
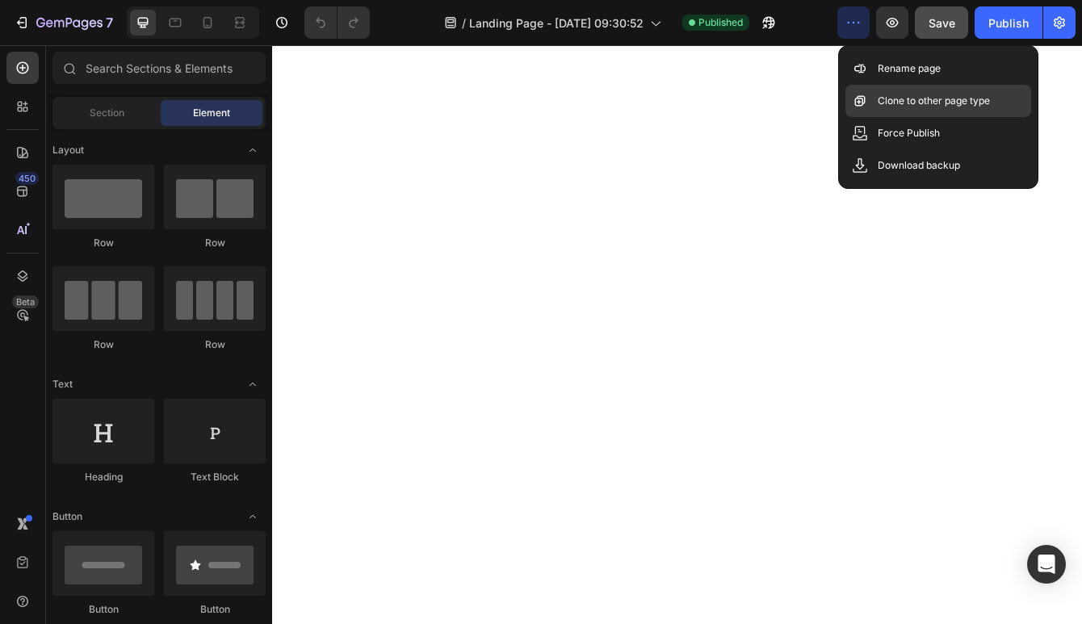
click at [871, 101] on div "Clone to other page type" at bounding box center [938, 101] width 186 height 32
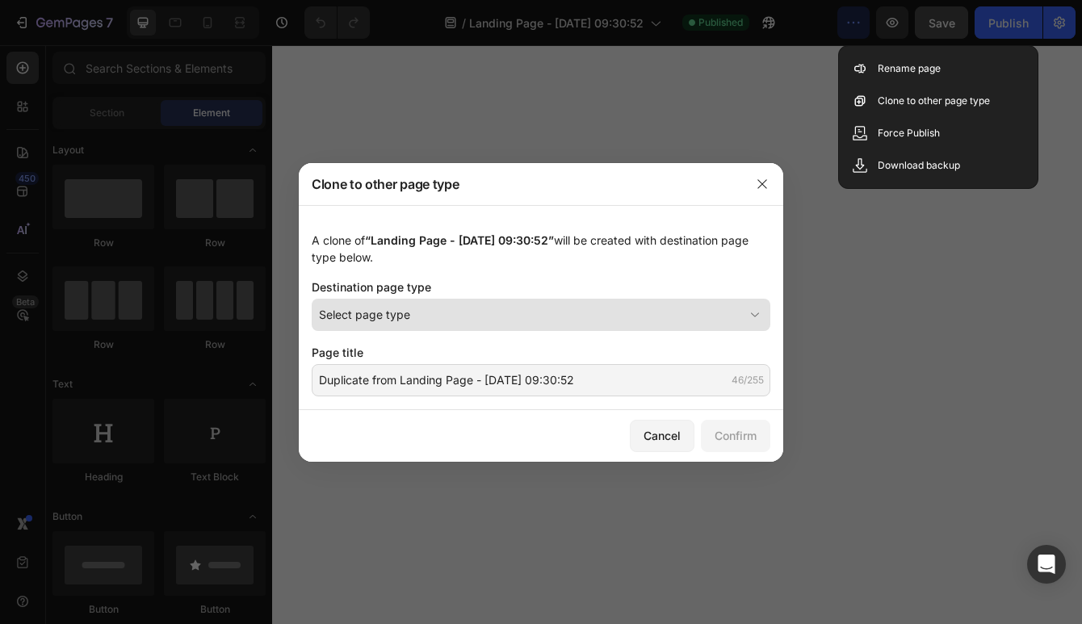
click at [662, 305] on button "Select page type" at bounding box center [541, 315] width 459 height 32
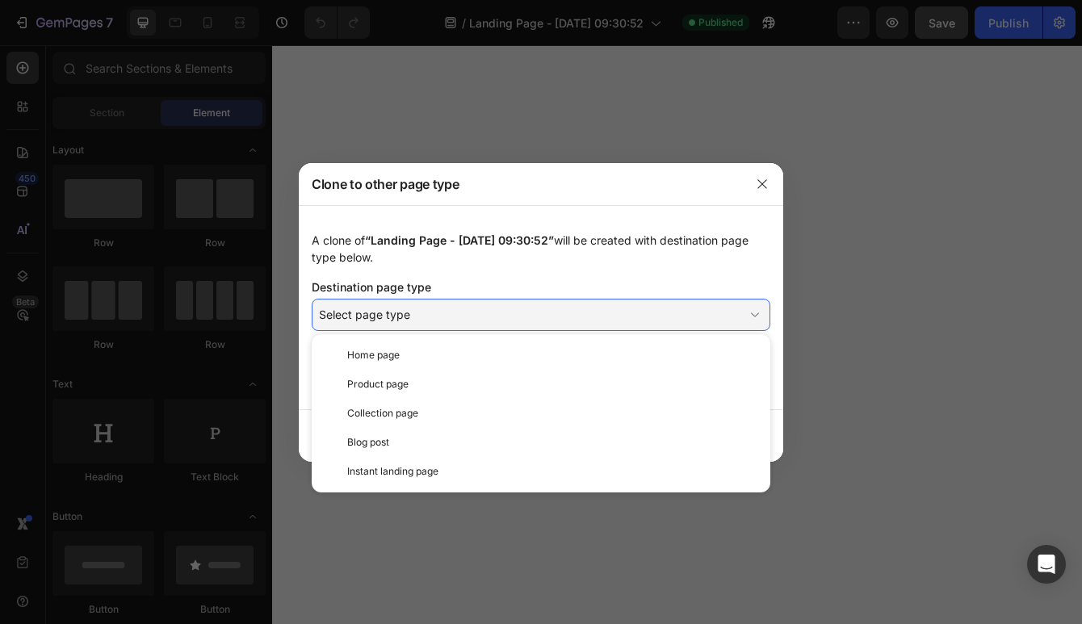
click at [610, 239] on div "A clone of “Landing Page - Sep 25, 09:30:52” will be created with destination p…" at bounding box center [541, 249] width 459 height 34
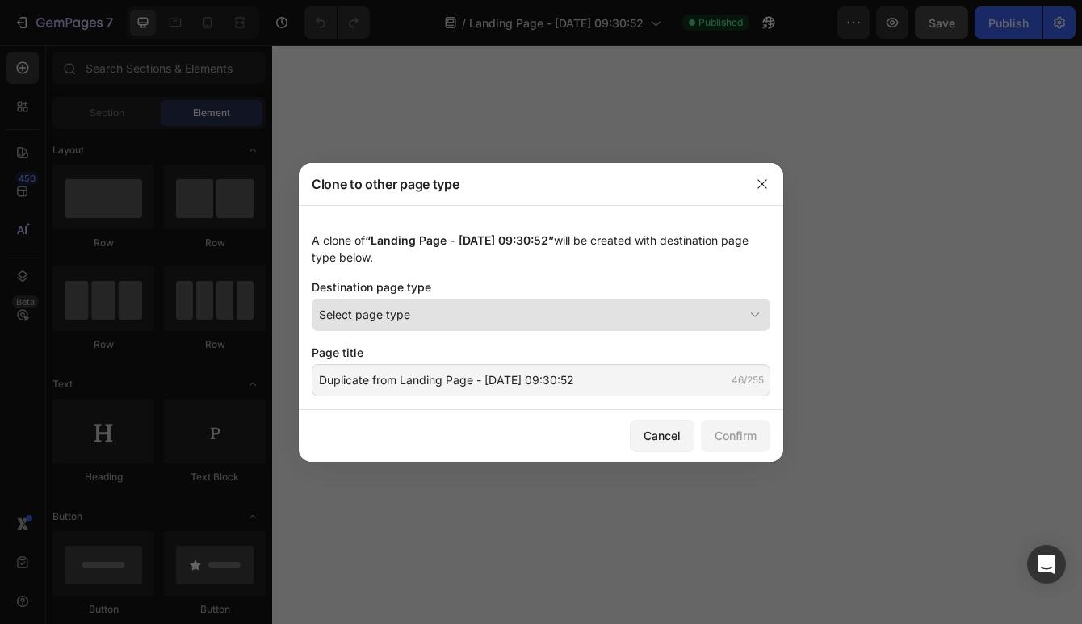
click at [603, 317] on div "Select page type" at bounding box center [531, 314] width 425 height 17
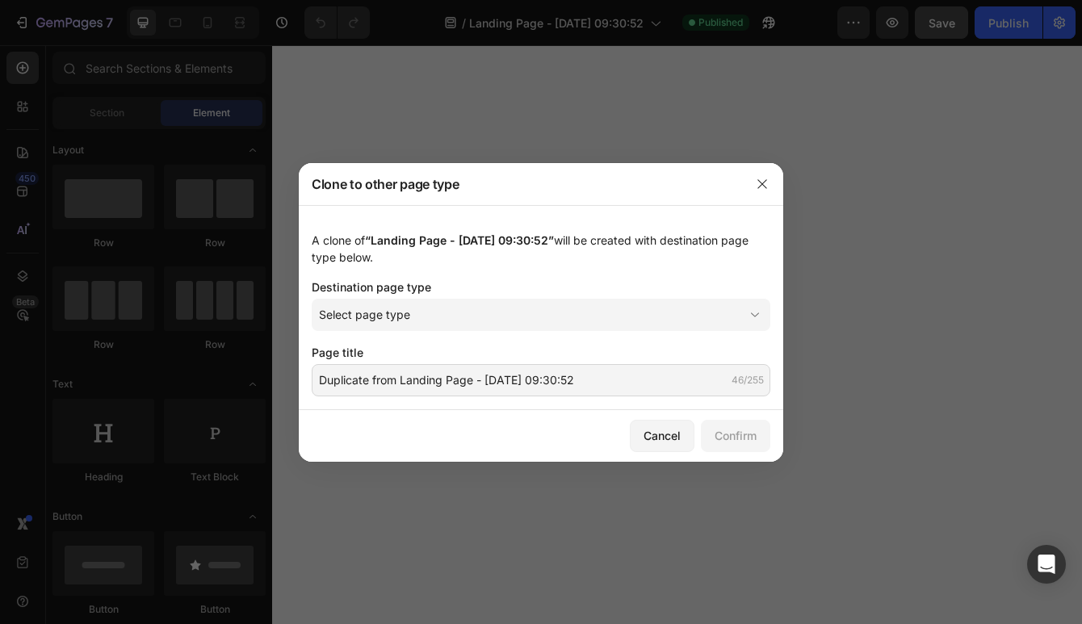
click at [602, 282] on div "Destination page type" at bounding box center [541, 287] width 459 height 17
click at [670, 421] on button "Cancel" at bounding box center [662, 436] width 65 height 32
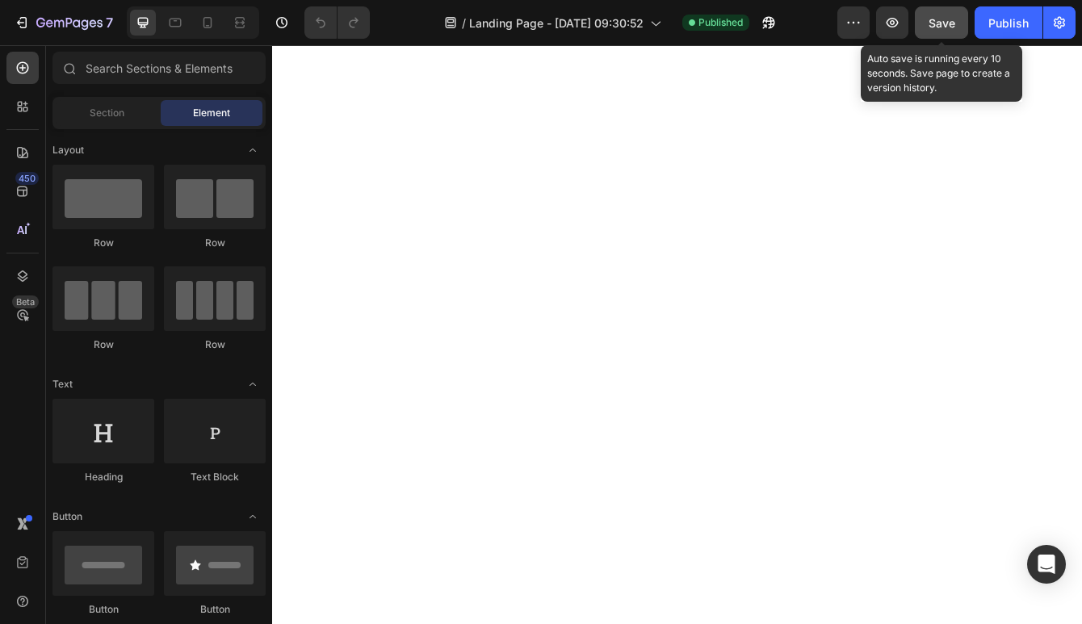
click at [941, 20] on span "Save" at bounding box center [942, 23] width 27 height 14
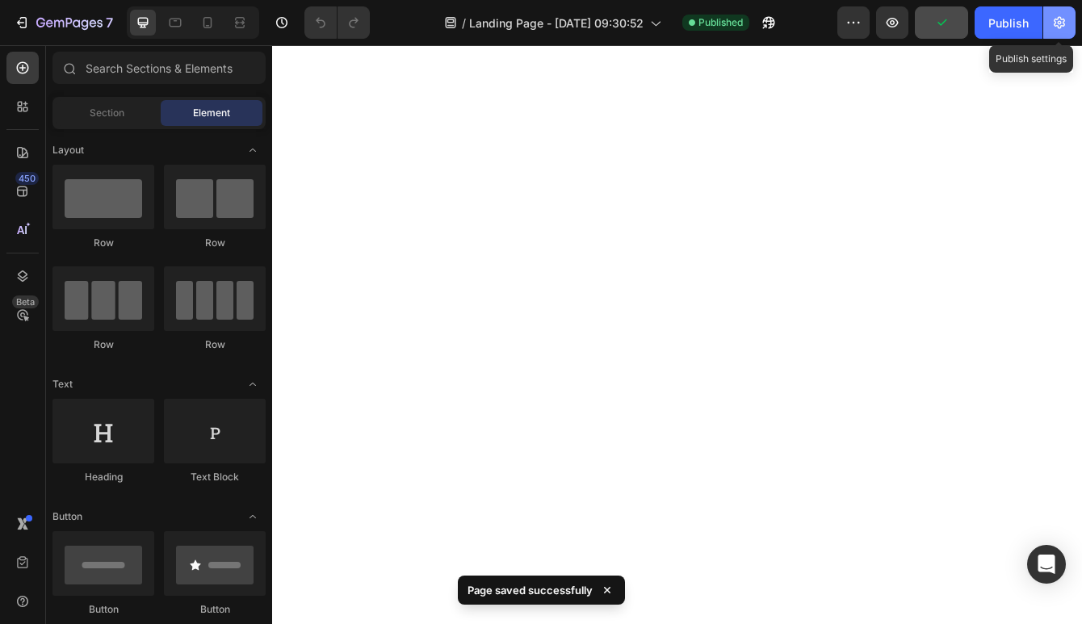
click at [1057, 19] on icon "button" at bounding box center [1059, 23] width 16 height 16
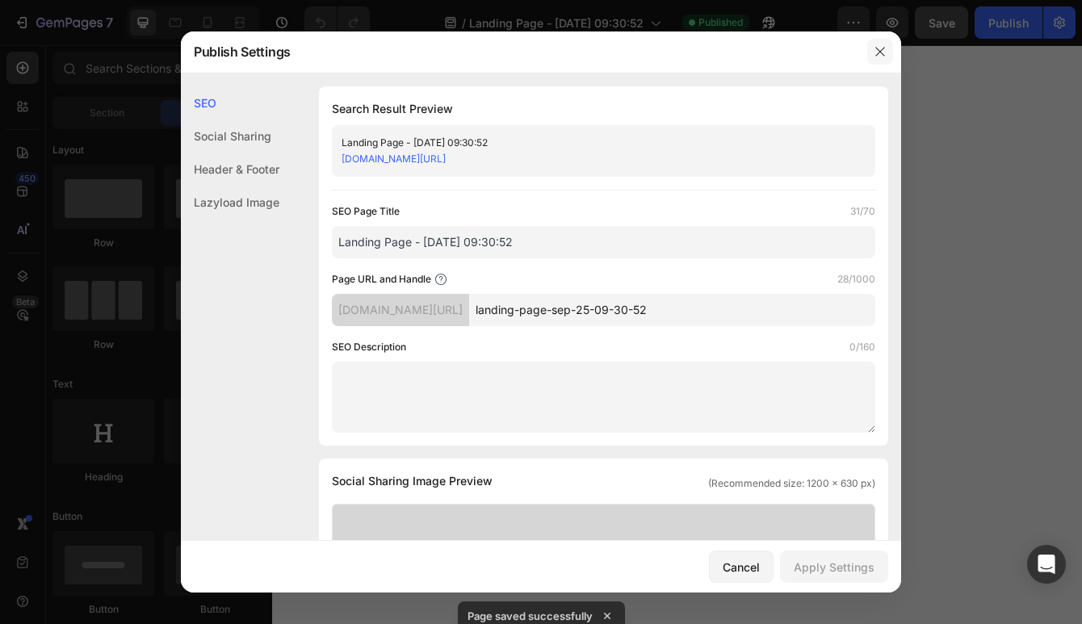
click at [879, 61] on button "button" at bounding box center [880, 52] width 26 height 26
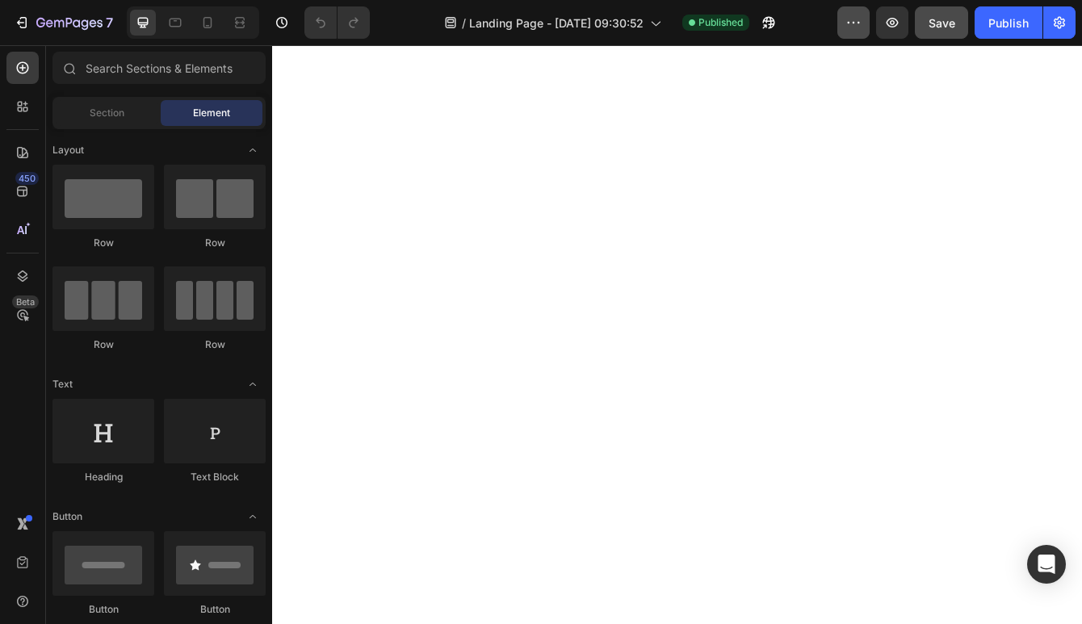
click at [867, 36] on button "button" at bounding box center [853, 22] width 32 height 32
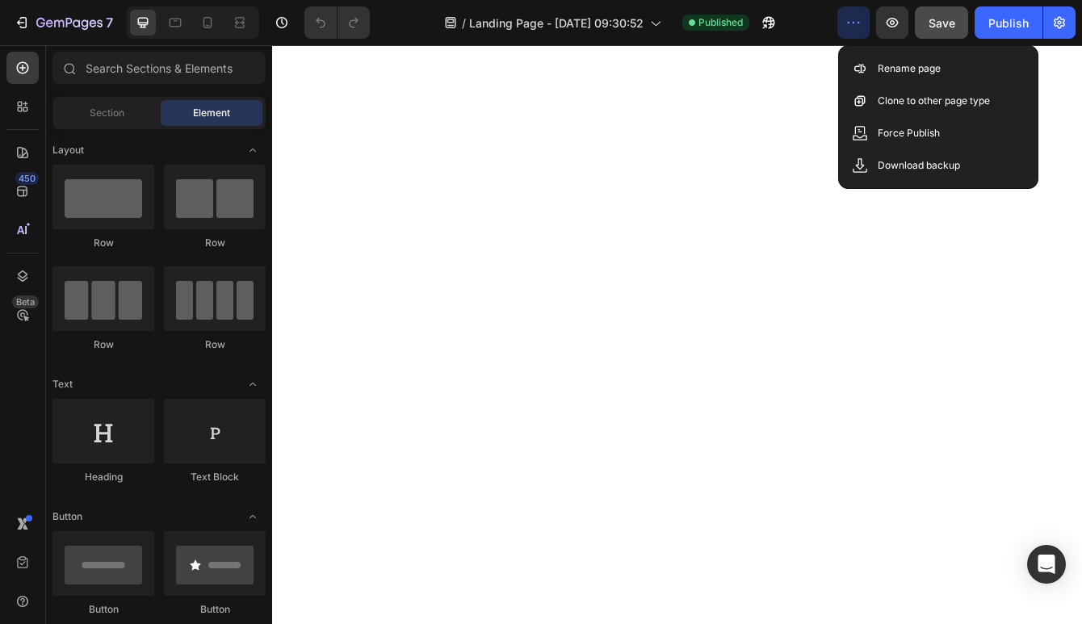
click at [789, 42] on div "7 / Landing Page - Sep 25, 09:30:52 Published Preview Save Publish" at bounding box center [541, 23] width 1082 height 46
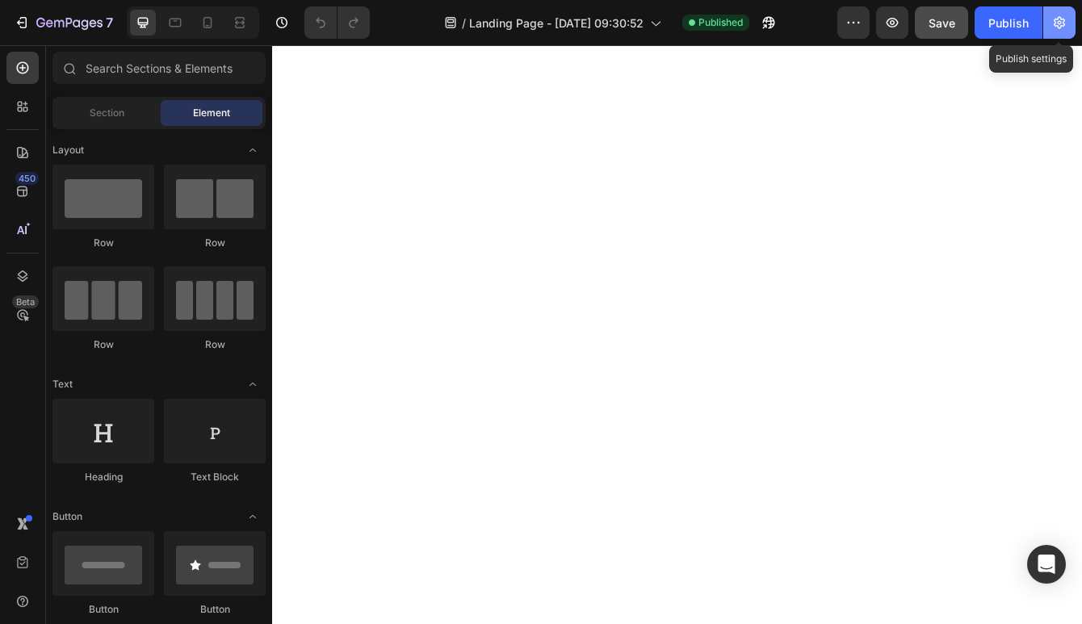
click at [1060, 27] on icon "button" at bounding box center [1059, 23] width 11 height 12
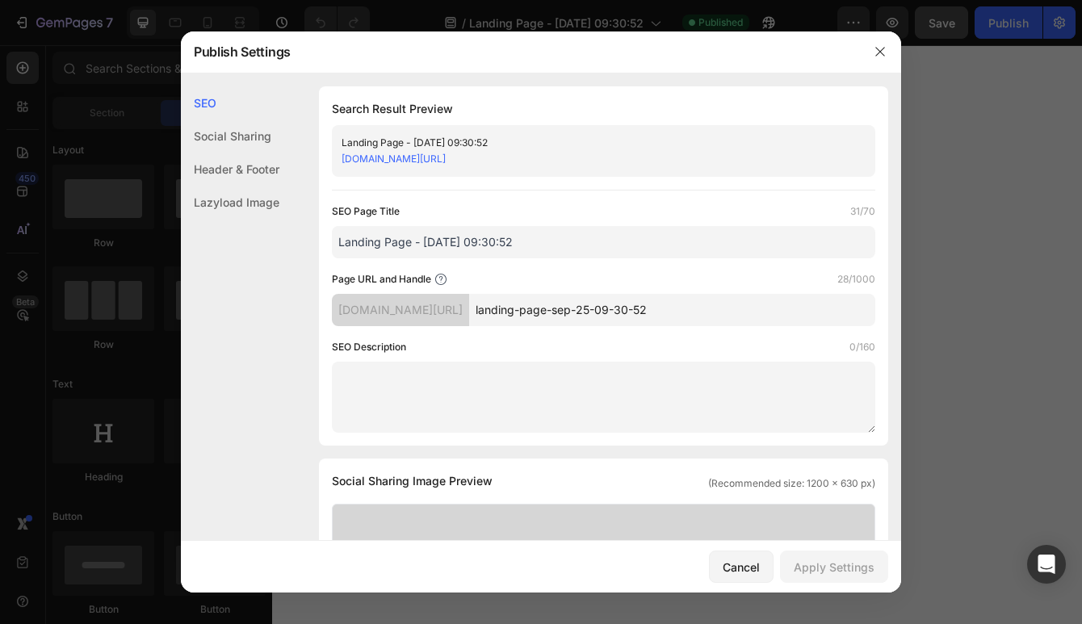
click at [420, 237] on input "Landing Page - [DATE] 09:30:52" at bounding box center [603, 242] width 543 height 32
click at [259, 121] on div "Social Sharing" at bounding box center [230, 136] width 99 height 33
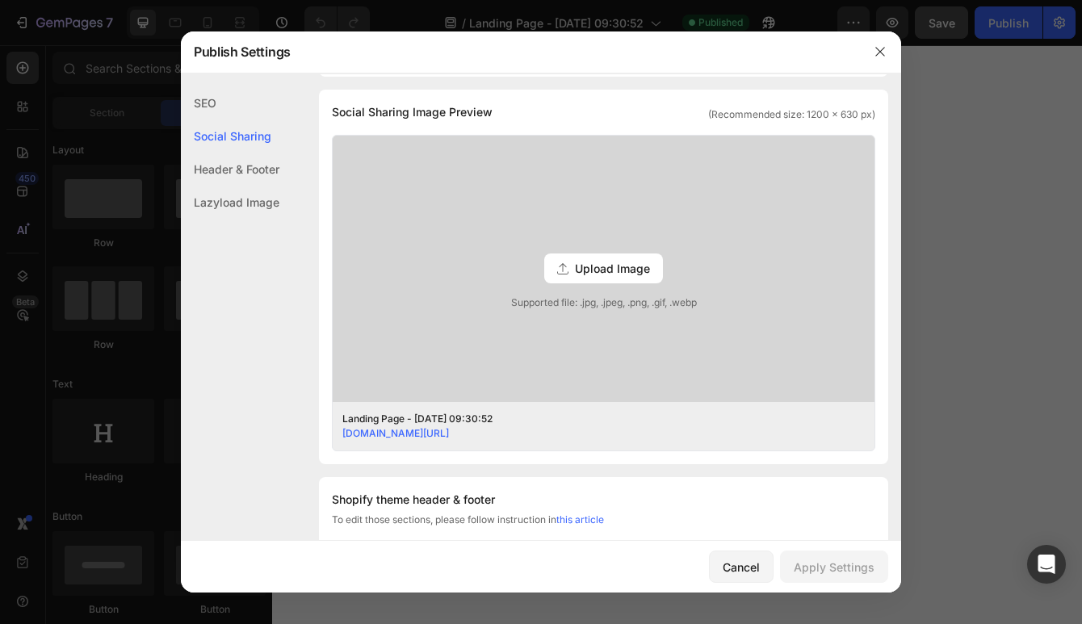
click at [268, 153] on div "Header & Footer" at bounding box center [230, 169] width 99 height 33
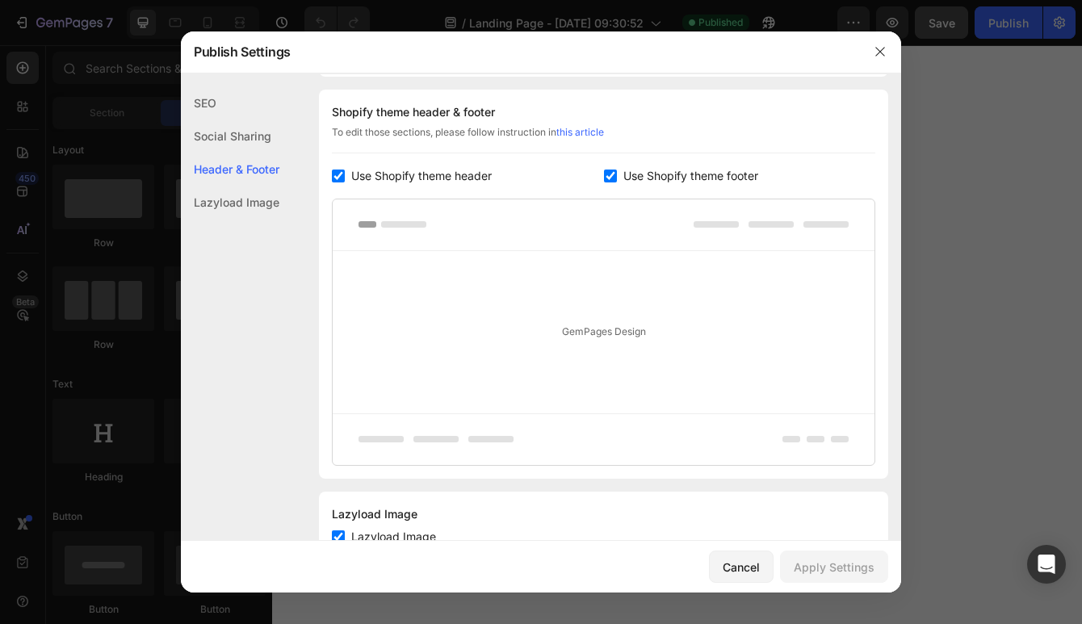
click at [262, 212] on div "Lazyload Image" at bounding box center [230, 202] width 99 height 33
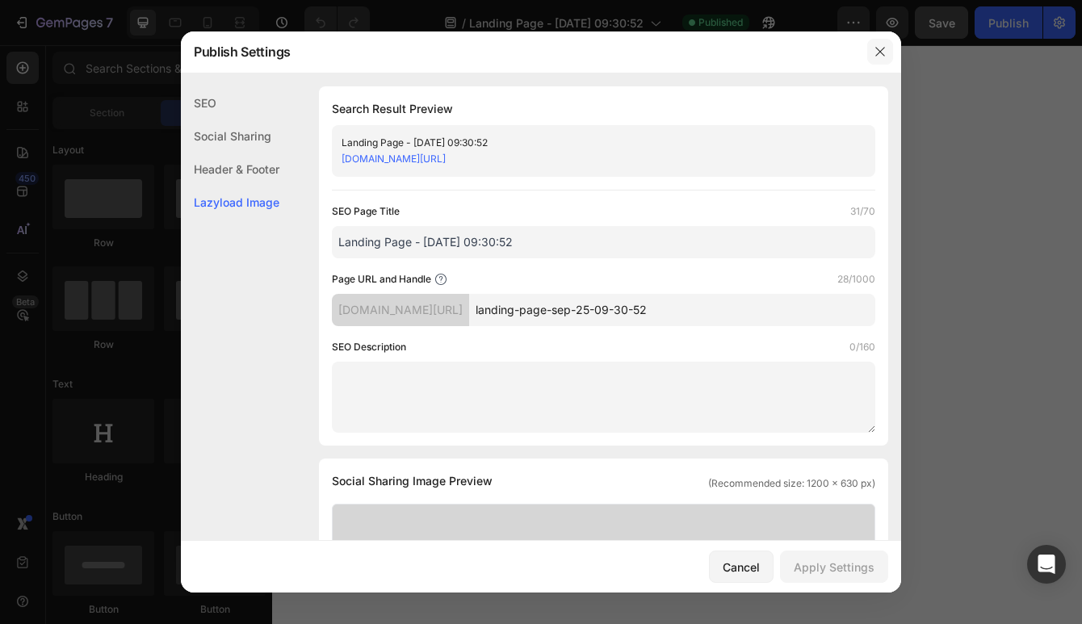
click at [891, 46] on button "button" at bounding box center [880, 52] width 26 height 26
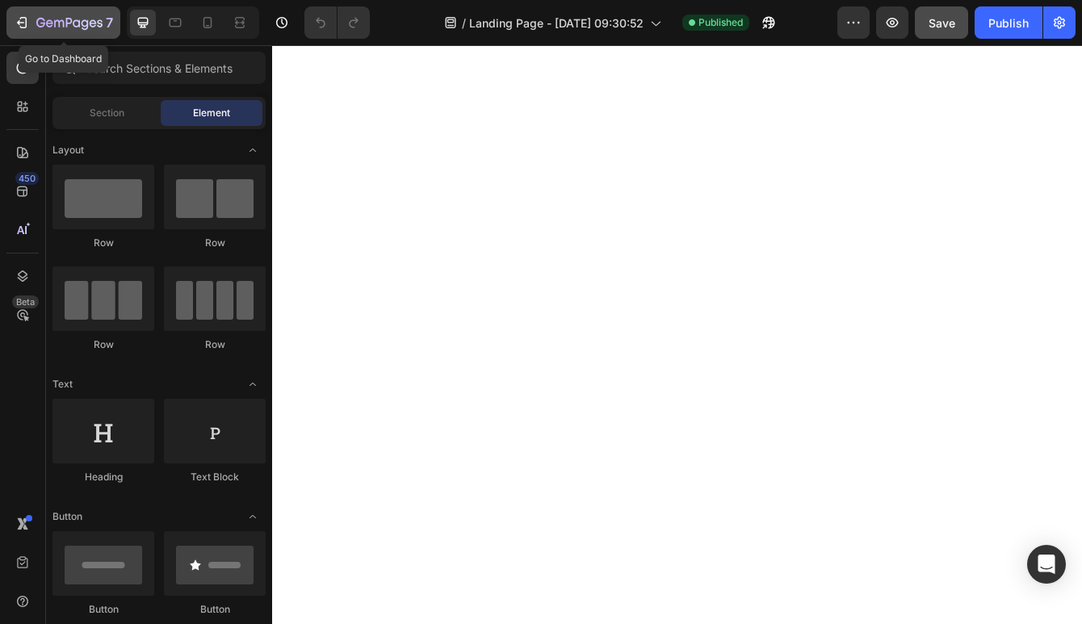
click at [81, 26] on icon "button" at bounding box center [69, 24] width 66 height 14
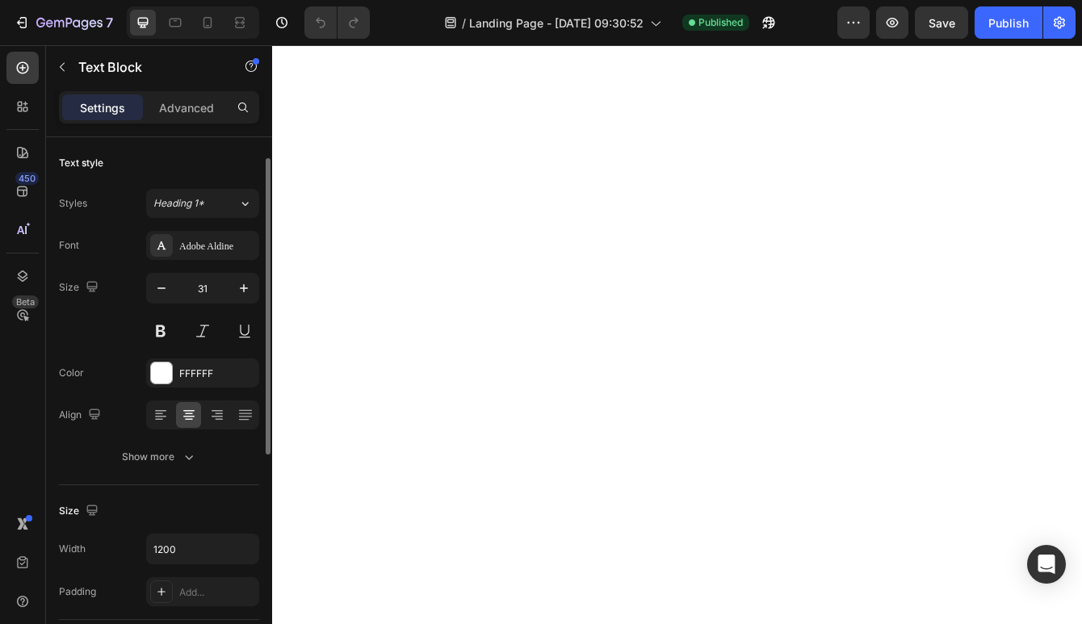
scroll to position [26, 0]
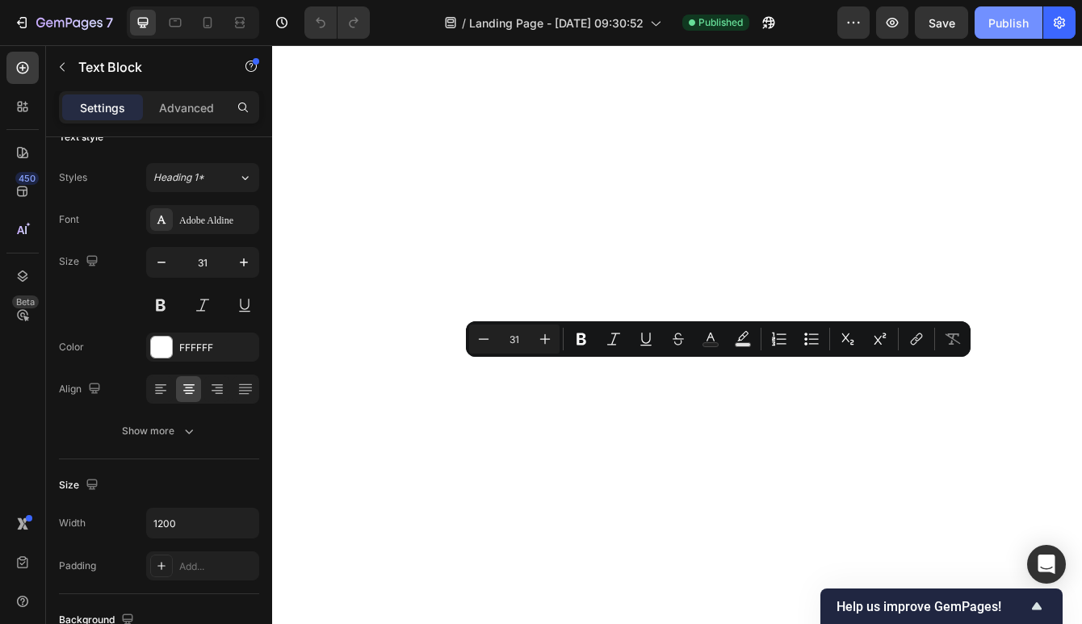
click at [1000, 18] on div "Publish" at bounding box center [1008, 23] width 40 height 17
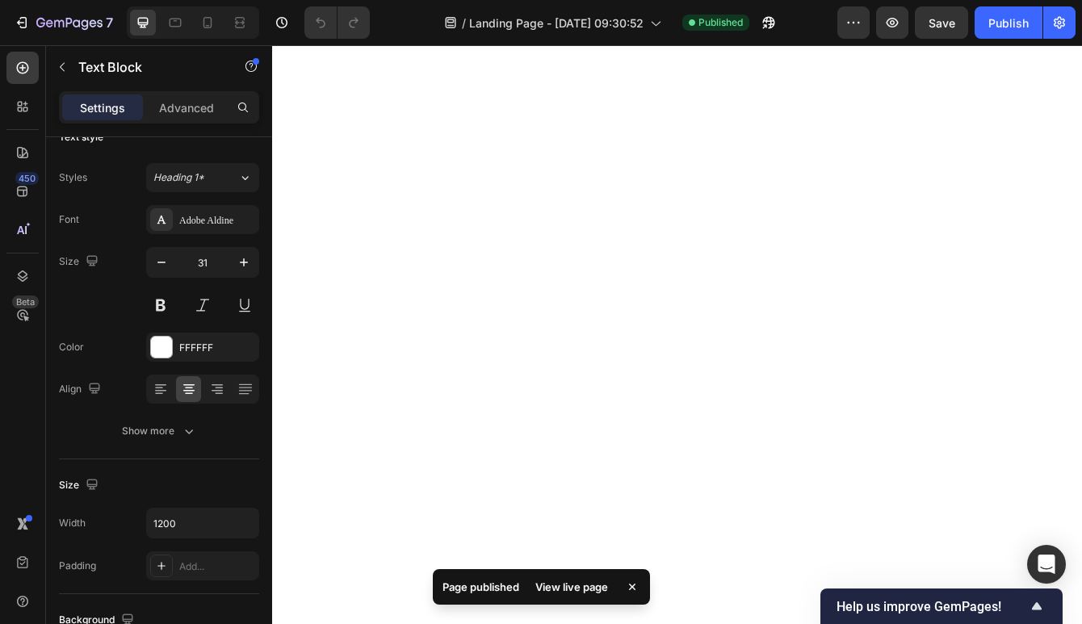
click at [564, 580] on div "View live page" at bounding box center [572, 587] width 92 height 23
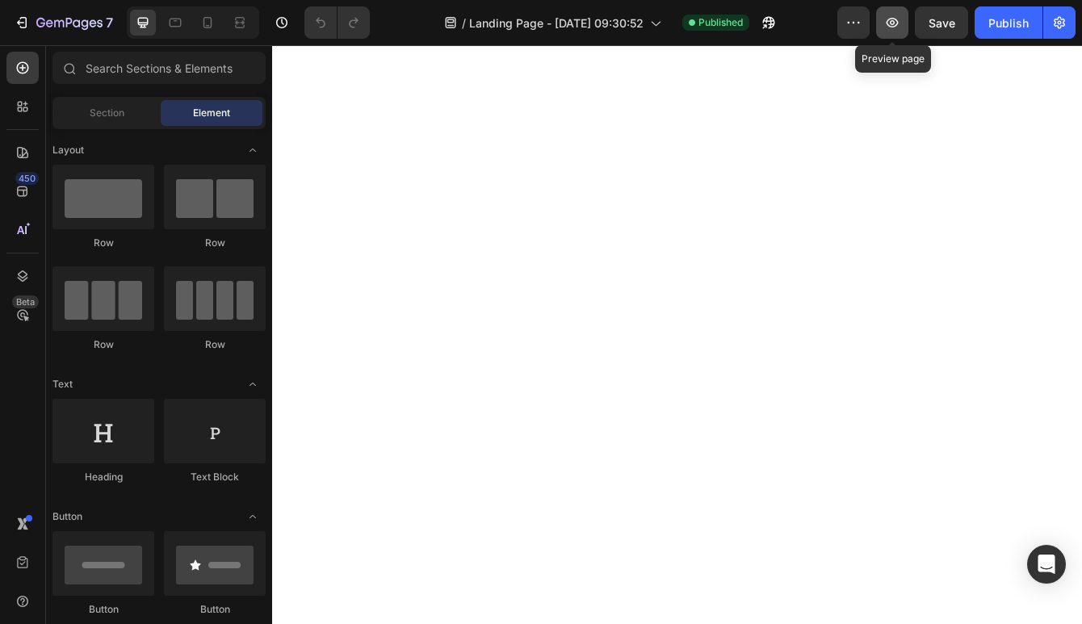
click at [883, 19] on button "button" at bounding box center [892, 22] width 32 height 32
click at [25, 67] on icon at bounding box center [23, 68] width 16 height 16
